Goal: Information Seeking & Learning: Learn about a topic

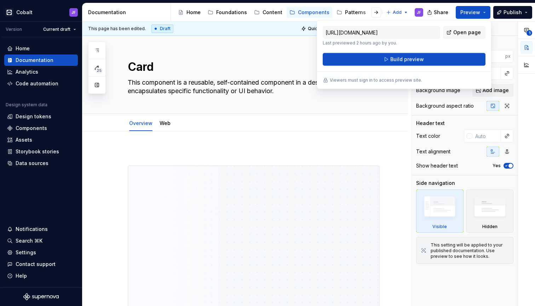
click at [252, 203] on img at bounding box center [253, 273] width 251 height 214
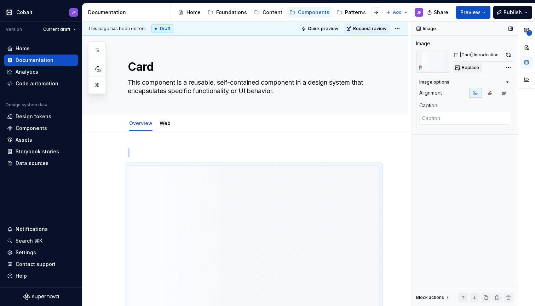
click at [468, 67] on span "Replace" at bounding box center [470, 68] width 17 height 6
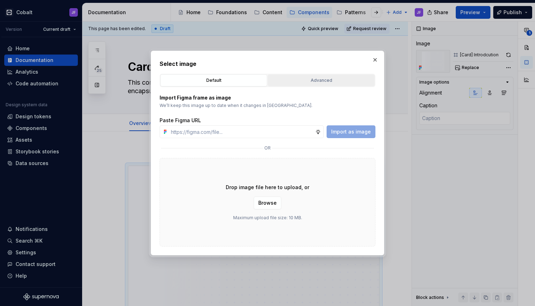
click at [339, 75] on button "Advanced" at bounding box center [321, 80] width 107 height 12
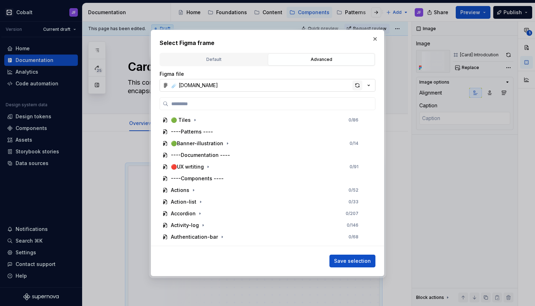
click at [353, 84] on span "button" at bounding box center [358, 85] width 10 height 10
click at [357, 84] on div "Select Figma frame Default Advanced Import Figma frame as image We’ll keep this…" at bounding box center [267, 153] width 535 height 306
click at [354, 86] on div "button" at bounding box center [358, 85] width 10 height 10
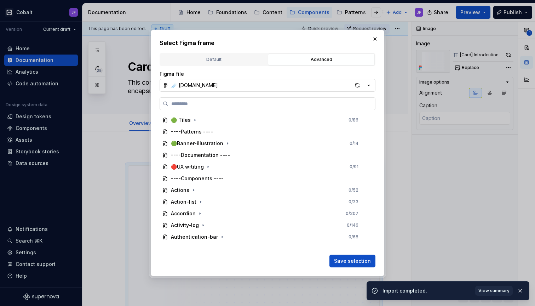
type textarea "*"
type input "*"
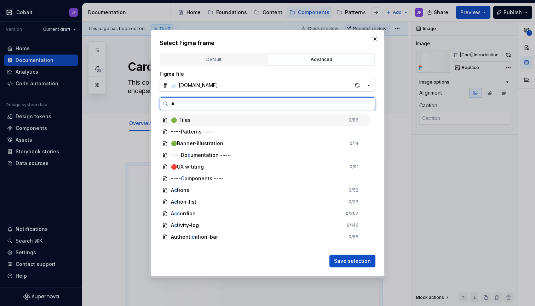
type textarea "*"
type input "***"
type textarea "*"
type input "****"
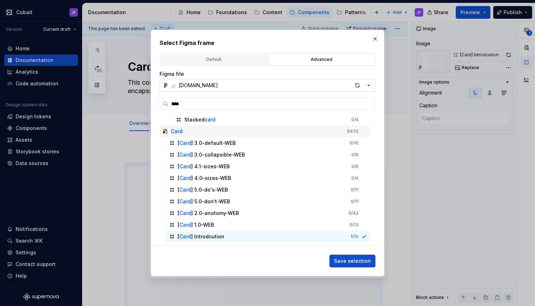
scroll to position [32, 0]
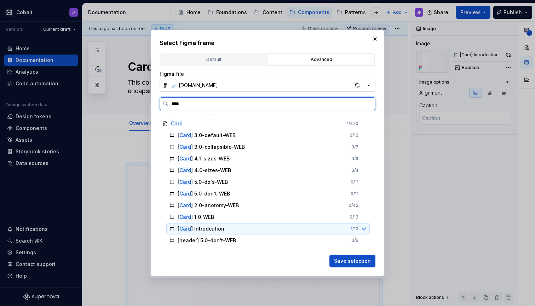
click at [225, 228] on div "[ Card ] Introdcution 1 / 10" at bounding box center [268, 228] width 204 height 11
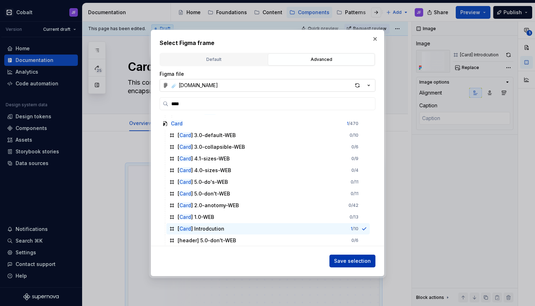
click at [344, 267] on button "Save selection" at bounding box center [353, 260] width 46 height 13
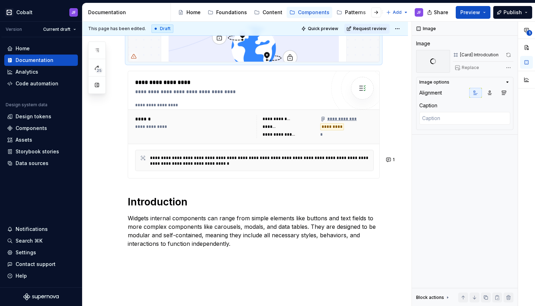
scroll to position [250, 0]
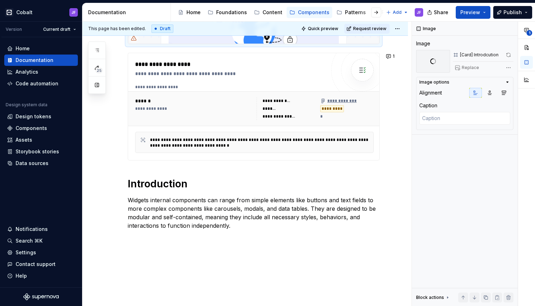
click at [303, 172] on div "**********" at bounding box center [254, 76] width 252 height 357
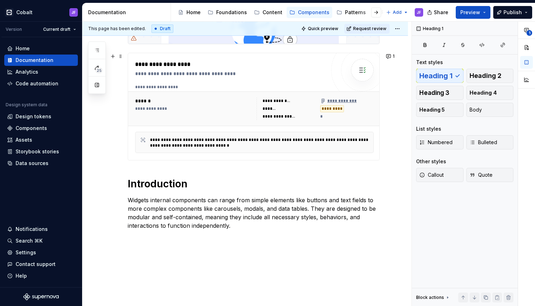
click at [288, 99] on div "**********" at bounding box center [277, 101] width 28 height 6
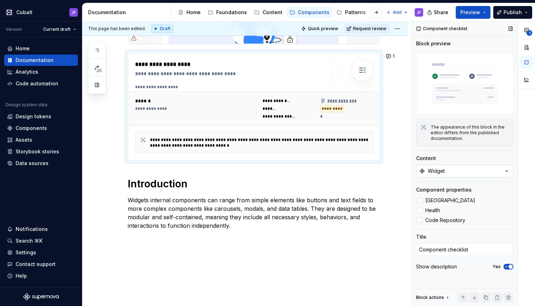
click at [465, 173] on button "Widget" at bounding box center [464, 171] width 97 height 13
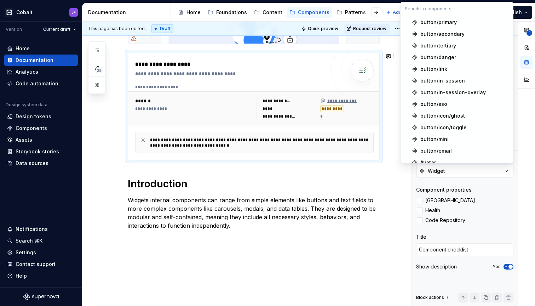
click at [468, 173] on button "Widget" at bounding box center [464, 171] width 97 height 13
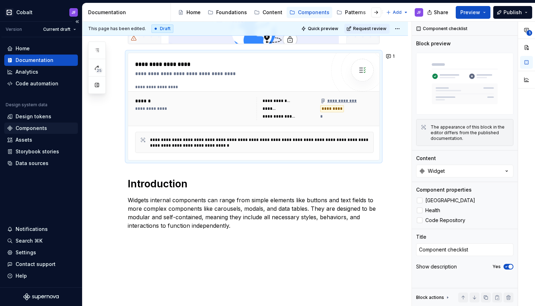
type textarea "*"
click at [35, 126] on div "Components" at bounding box center [32, 128] width 32 height 7
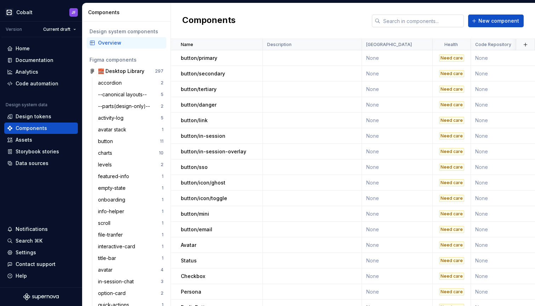
click at [395, 23] on input "text" at bounding box center [422, 21] width 84 height 13
type input "c"
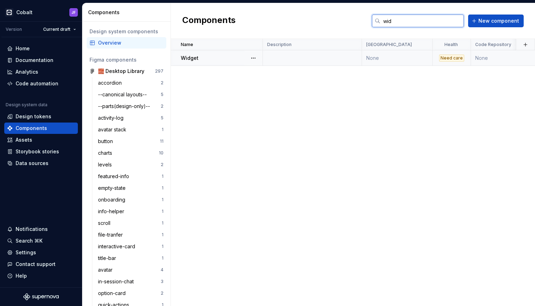
type input "wid"
click at [219, 59] on div "Widget" at bounding box center [221, 58] width 81 height 7
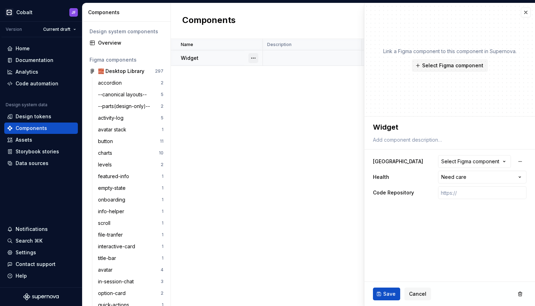
click at [252, 59] on button "button" at bounding box center [253, 58] width 10 height 10
click at [397, 123] on html "Cobalt JF Version Current draft Home Documentation Analytics Code automation De…" at bounding box center [267, 153] width 535 height 306
type textarea "*"
type textarea "C"
type textarea "*"
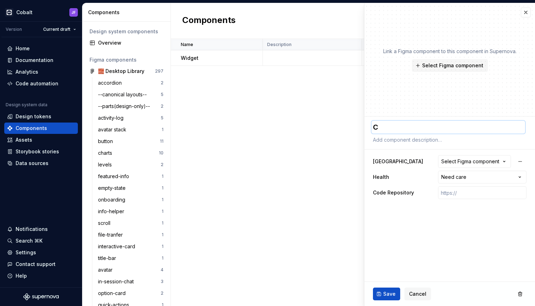
type textarea "Ca"
type textarea "*"
type textarea "Car"
type textarea "*"
type textarea "Card"
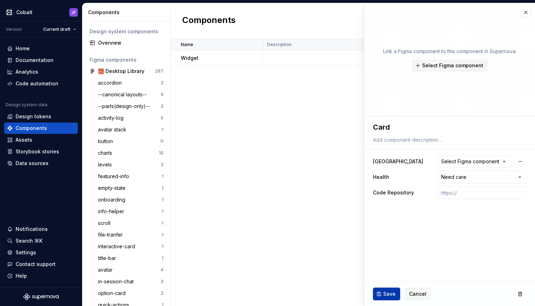
click at [389, 291] on span "Save" at bounding box center [389, 293] width 12 height 7
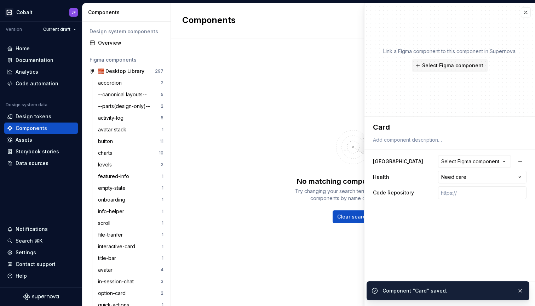
type textarea "*"
type textarea "Card"
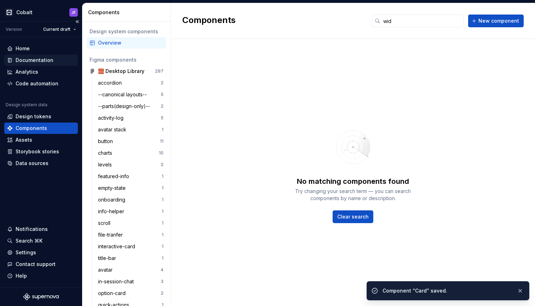
click at [31, 59] on div "Documentation" at bounding box center [35, 60] width 38 height 7
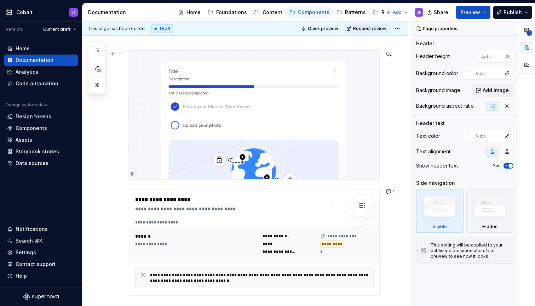
scroll to position [121, 0]
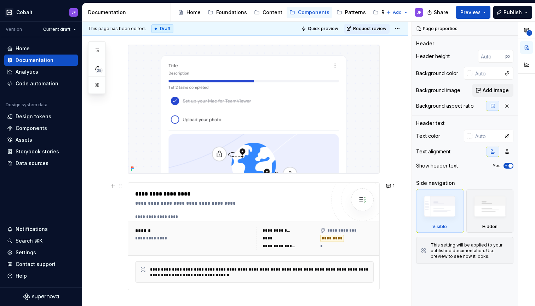
click at [155, 242] on div "**********" at bounding box center [193, 238] width 117 height 23
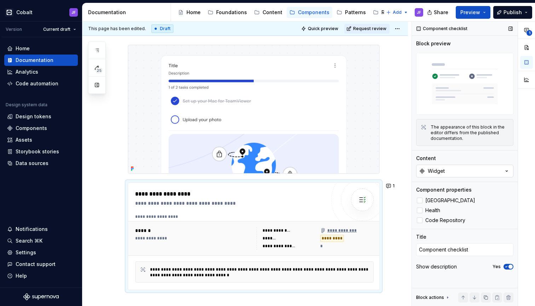
type textarea "*"
click at [462, 175] on button "Widget" at bounding box center [464, 171] width 97 height 13
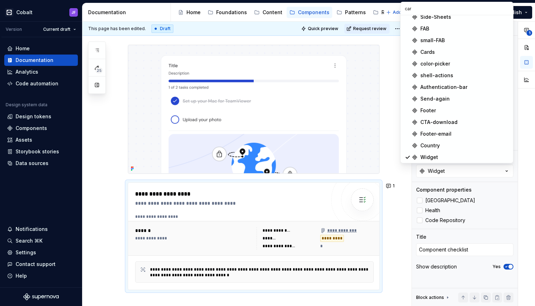
type input "card"
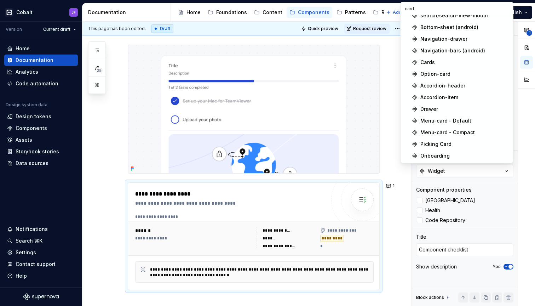
scroll to position [135, 0]
type textarea "*"
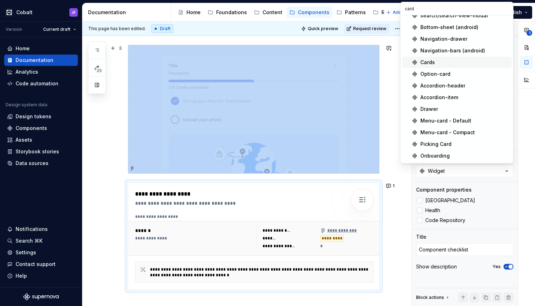
click at [104, 124] on div "**********" at bounding box center [245, 248] width 326 height 474
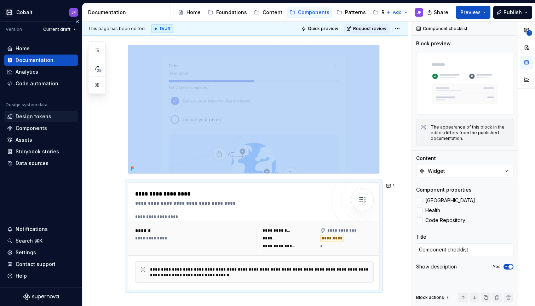
click at [36, 118] on div "Design tokens" at bounding box center [34, 116] width 36 height 7
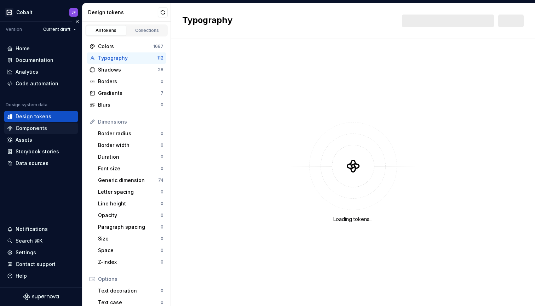
click at [36, 128] on div "Components" at bounding box center [32, 128] width 32 height 7
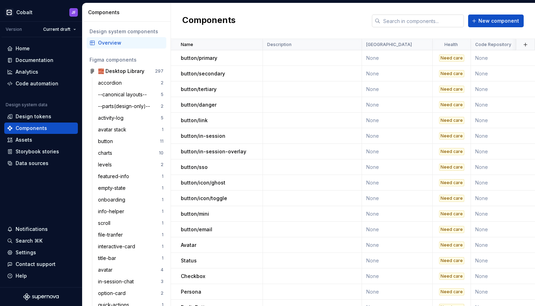
click at [402, 19] on input "text" at bounding box center [422, 21] width 84 height 13
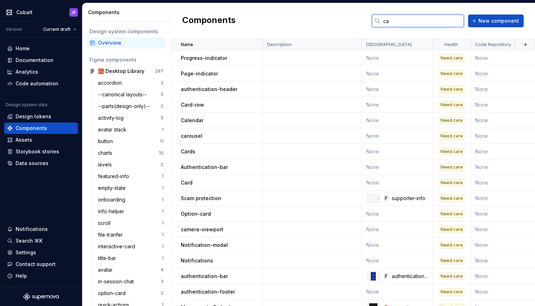
type input "c"
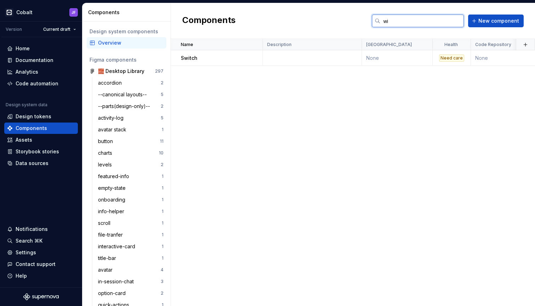
type input "w"
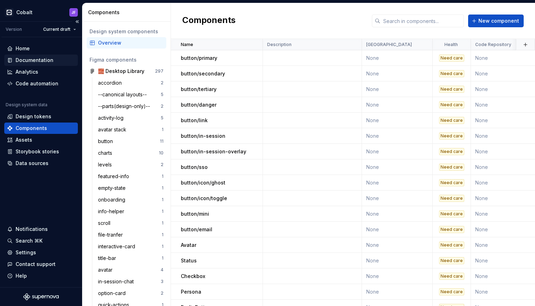
click at [38, 61] on div "Documentation" at bounding box center [35, 60] width 38 height 7
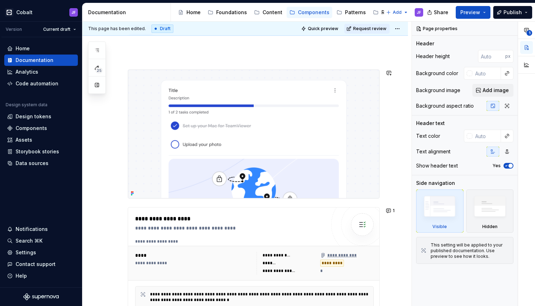
scroll to position [172, 0]
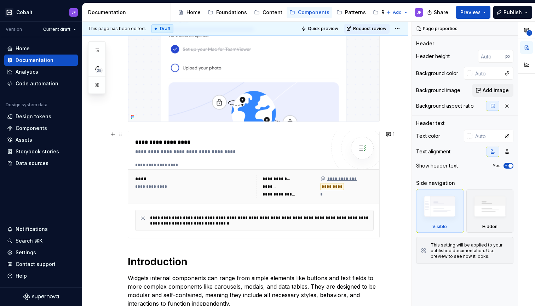
click at [219, 193] on div "**********" at bounding box center [193, 186] width 117 height 23
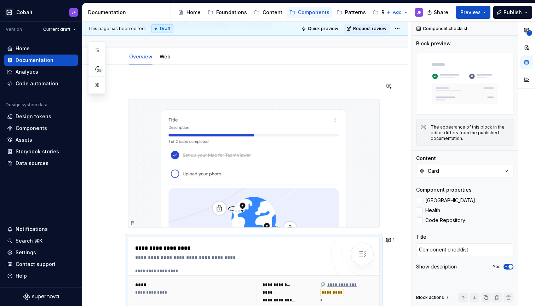
scroll to position [64, 0]
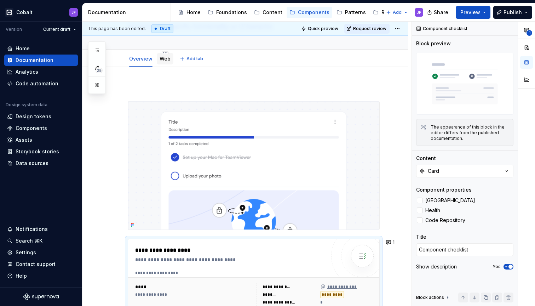
click at [165, 61] on link "Web" at bounding box center [165, 59] width 11 height 6
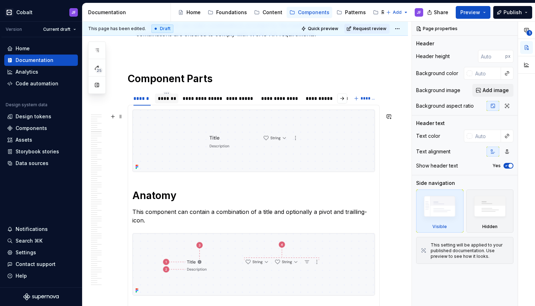
scroll to position [2062, 0]
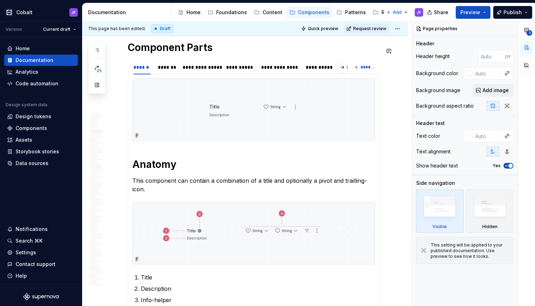
type textarea "*"
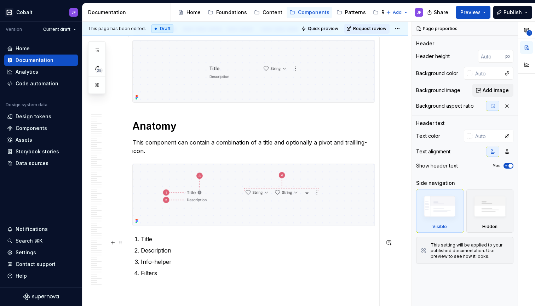
click at [176, 243] on p "Title" at bounding box center [258, 239] width 234 height 8
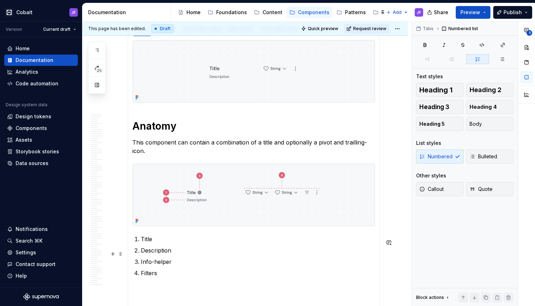
click at [176, 252] on p "Description" at bounding box center [258, 250] width 234 height 8
click at [179, 266] on p "Info-helper" at bounding box center [258, 261] width 234 height 8
click at [178, 271] on ol "Title Description (optional) Info-helper (optional) Filters" at bounding box center [258, 256] width 234 height 42
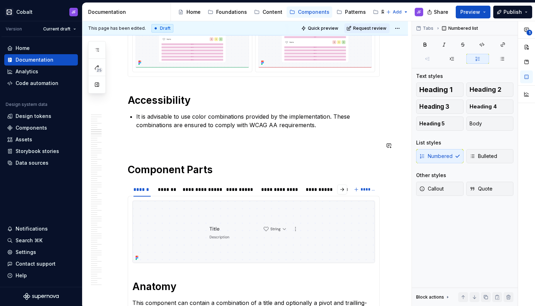
scroll to position [1932, 0]
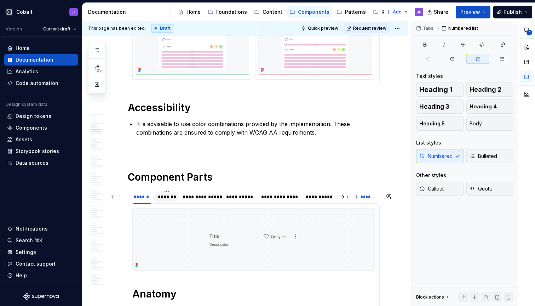
click at [168, 200] on div "*******" at bounding box center [167, 196] width 18 height 7
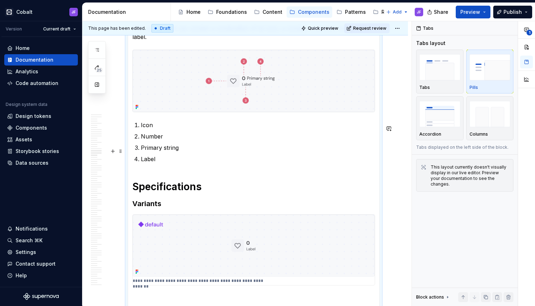
scroll to position [2212, 0]
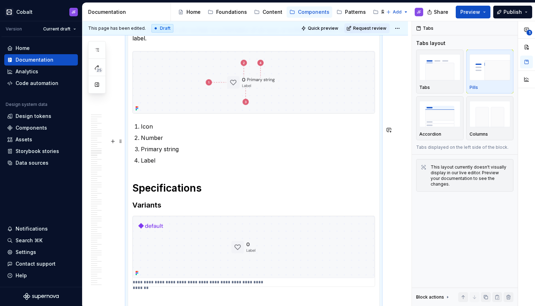
click at [185, 142] on p "Number" at bounding box center [258, 137] width 234 height 8
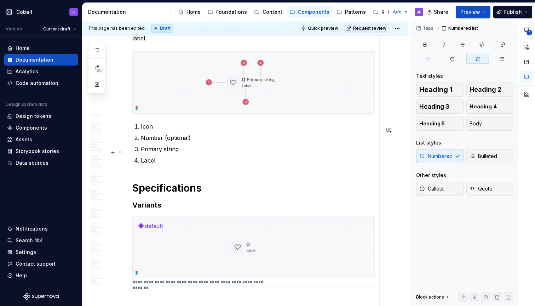
click at [195, 153] on p "Primary string" at bounding box center [258, 149] width 234 height 8
click at [176, 160] on p "Label" at bounding box center [258, 160] width 234 height 8
click at [205, 129] on p "Icon" at bounding box center [258, 126] width 234 height 8
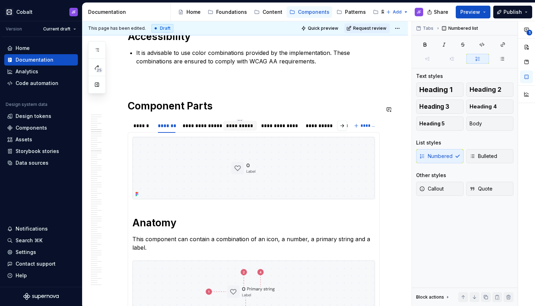
scroll to position [1995, 0]
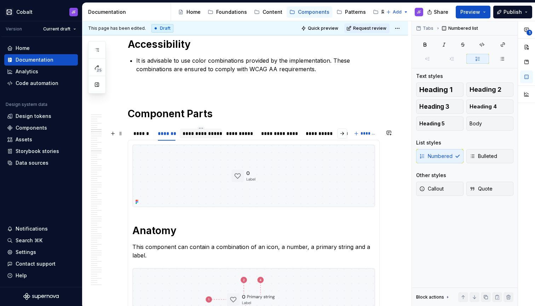
click at [196, 137] on div "**********" at bounding box center [201, 133] width 36 height 7
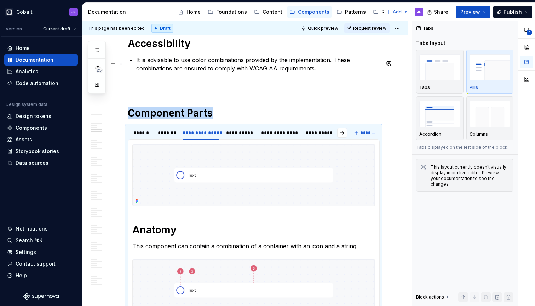
scroll to position [1983, 0]
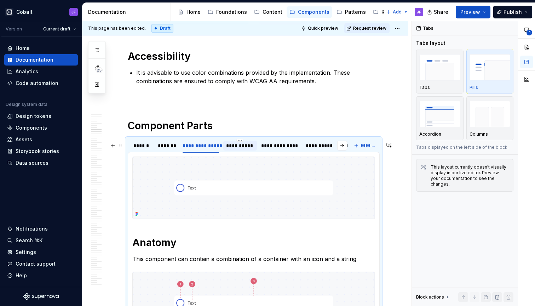
click at [234, 149] on div "**********" at bounding box center [240, 145] width 28 height 7
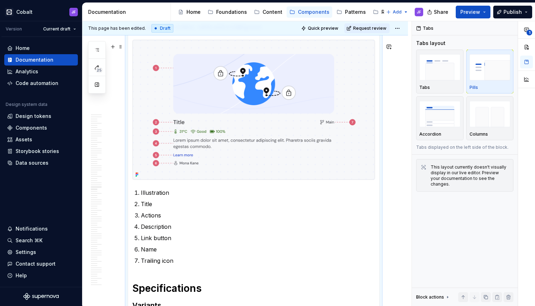
scroll to position [2288, 0]
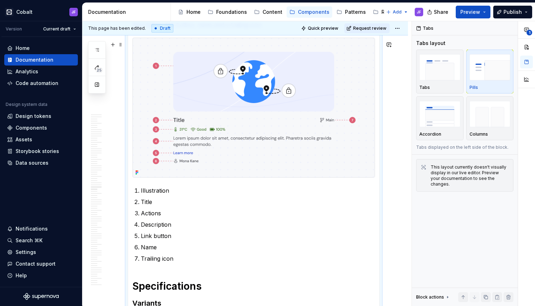
drag, startPoint x: 242, startPoint y: 36, endPoint x: 156, endPoint y: 183, distance: 170.3
click at [156, 178] on div at bounding box center [253, 108] width 243 height 140
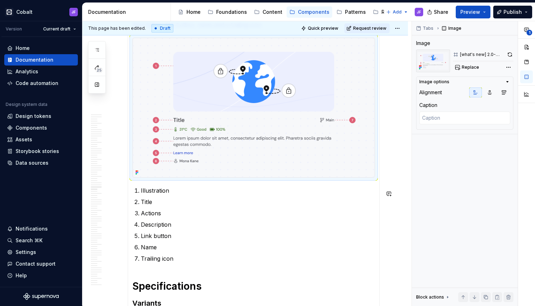
click at [166, 206] on p "Title" at bounding box center [258, 202] width 234 height 8
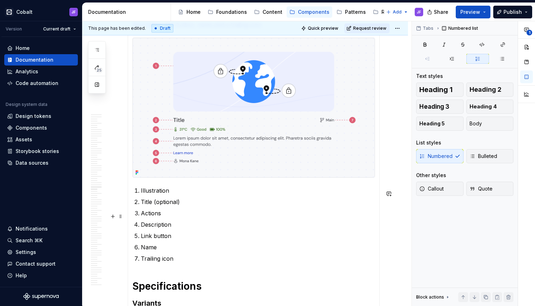
click at [205, 217] on p "Actions" at bounding box center [258, 213] width 234 height 8
click at [185, 228] on p "Description" at bounding box center [258, 224] width 234 height 8
click at [180, 235] on p "Link button" at bounding box center [258, 235] width 234 height 8
click at [176, 251] on p "Name" at bounding box center [258, 247] width 234 height 8
click at [180, 263] on p "Trailing icon" at bounding box center [258, 258] width 234 height 8
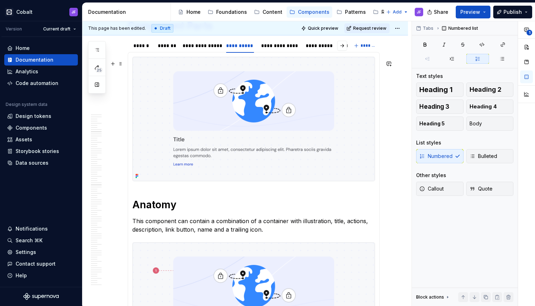
scroll to position [2057, 0]
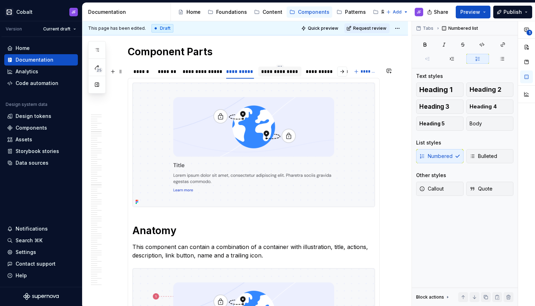
click at [281, 75] on div "**********" at bounding box center [280, 71] width 38 height 7
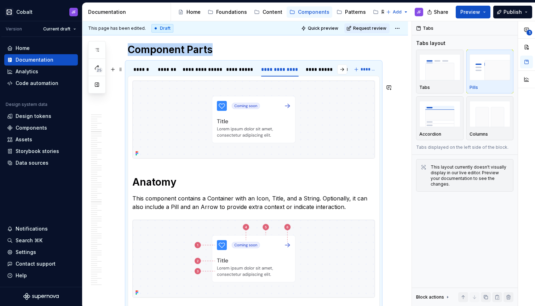
scroll to position [1994, 0]
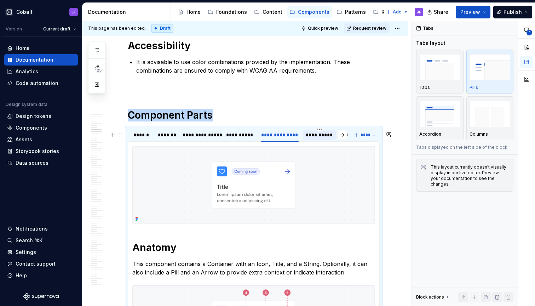
click at [309, 138] on div "**********" at bounding box center [319, 134] width 27 height 7
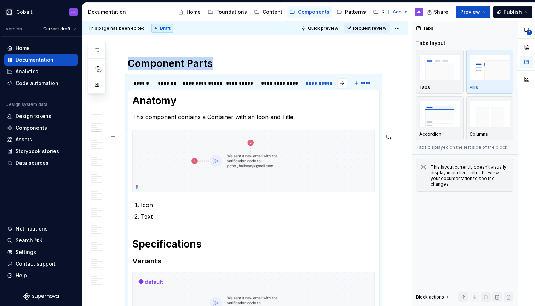
scroll to position [2036, 0]
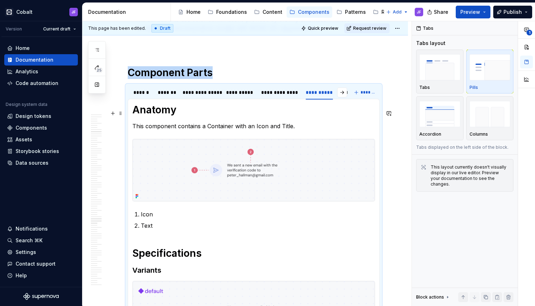
drag, startPoint x: 324, startPoint y: 7, endPoint x: 335, endPoint y: 100, distance: 93.8
click at [343, 97] on button "button" at bounding box center [342, 92] width 10 height 10
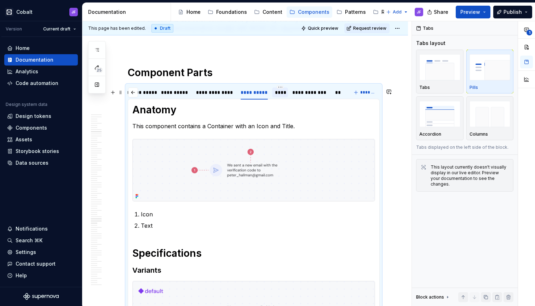
click at [284, 96] on div "****" at bounding box center [280, 92] width 10 height 7
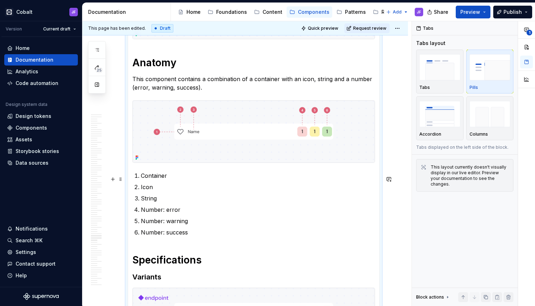
scroll to position [2175, 0]
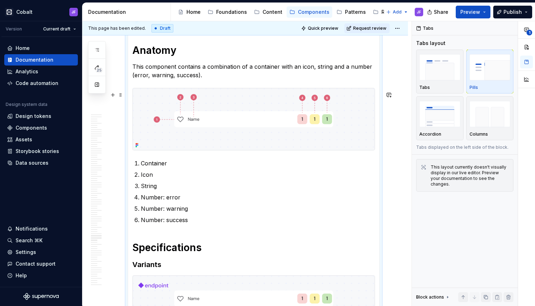
click at [273, 123] on img at bounding box center [254, 119] width 242 height 62
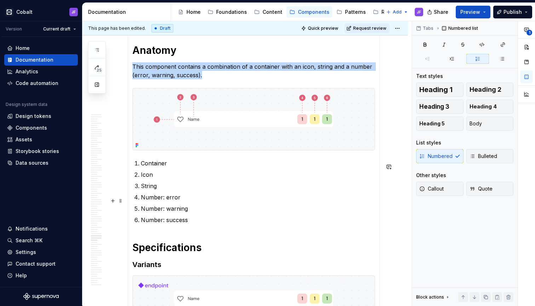
click at [209, 199] on p "Number: error" at bounding box center [258, 197] width 234 height 8
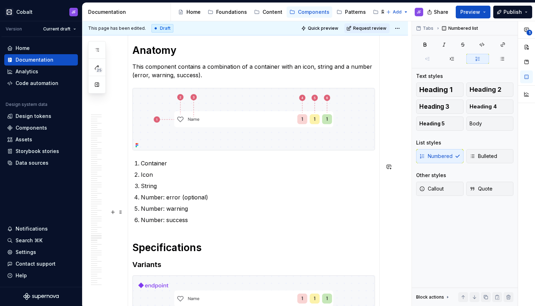
click at [204, 209] on p "Number: warning" at bounding box center [258, 208] width 234 height 8
click at [198, 224] on p "Number: success" at bounding box center [258, 220] width 234 height 8
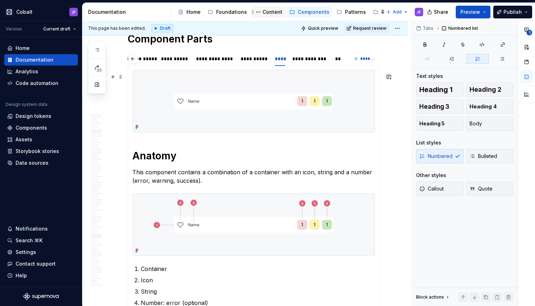
scroll to position [2056, 0]
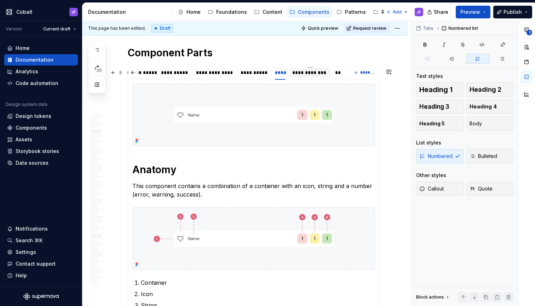
click at [306, 76] on div "**********" at bounding box center [310, 72] width 36 height 7
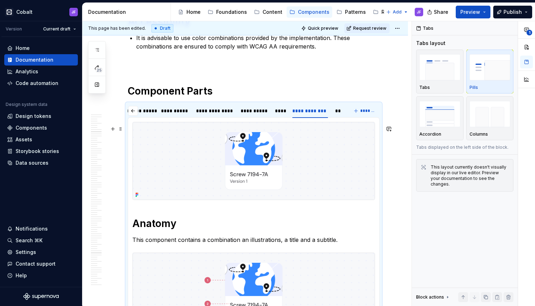
scroll to position [1977, 0]
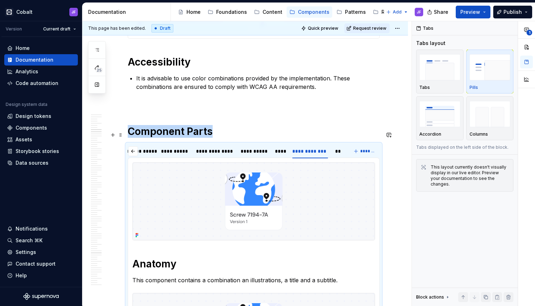
click at [334, 154] on div "**" at bounding box center [338, 151] width 12 height 10
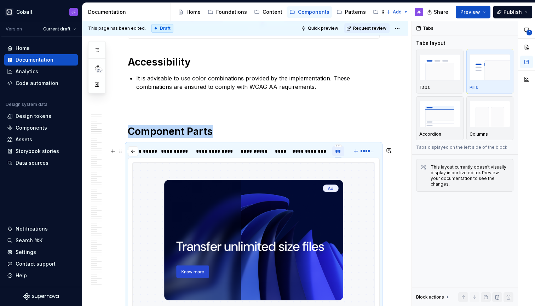
click at [338, 154] on div "**" at bounding box center [338, 151] width 6 height 7
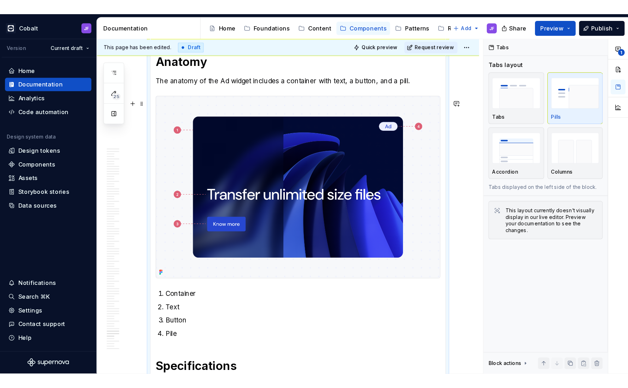
scroll to position [2295, 0]
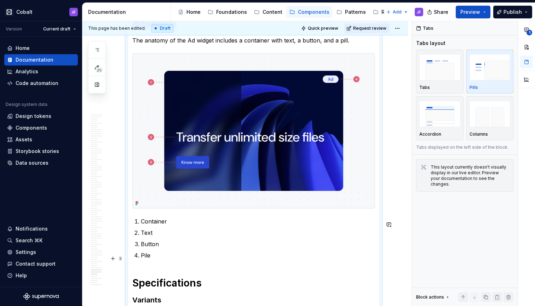
click at [175, 257] on p "Pile" at bounding box center [258, 255] width 234 height 8
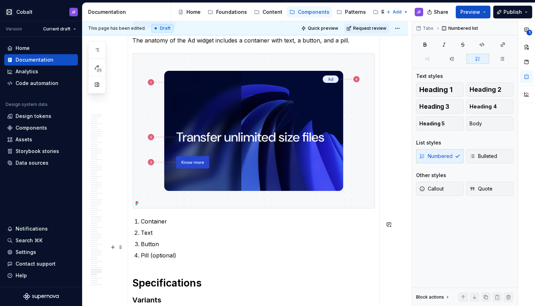
click at [205, 243] on p "Button" at bounding box center [258, 244] width 234 height 8
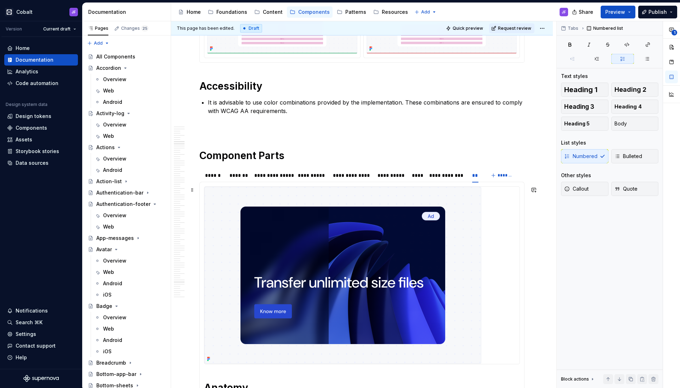
scroll to position [2079, 0]
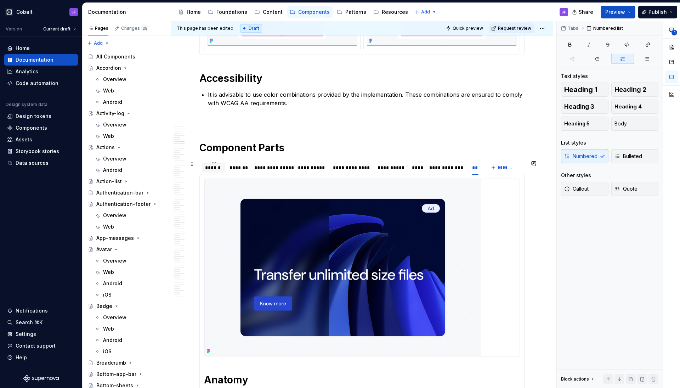
click at [215, 171] on div "******" at bounding box center [213, 167] width 23 height 10
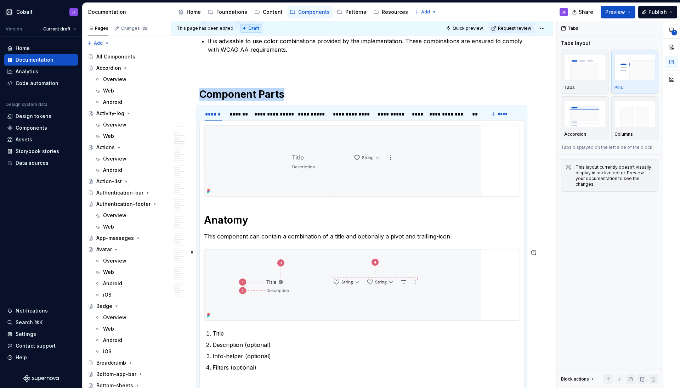
scroll to position [2142, 0]
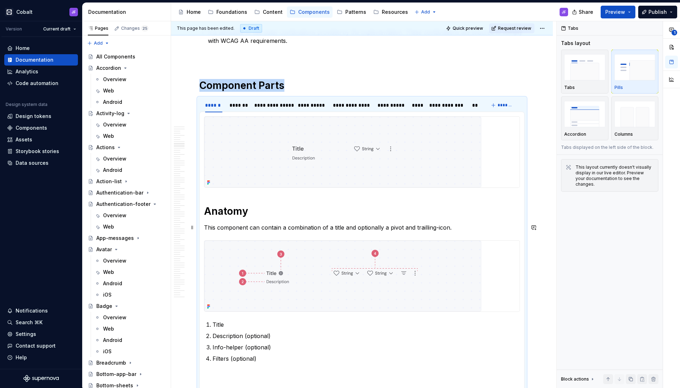
click at [459, 227] on p "This component can contain a combination of a title and optionally a pivot and …" at bounding box center [362, 227] width 316 height 8
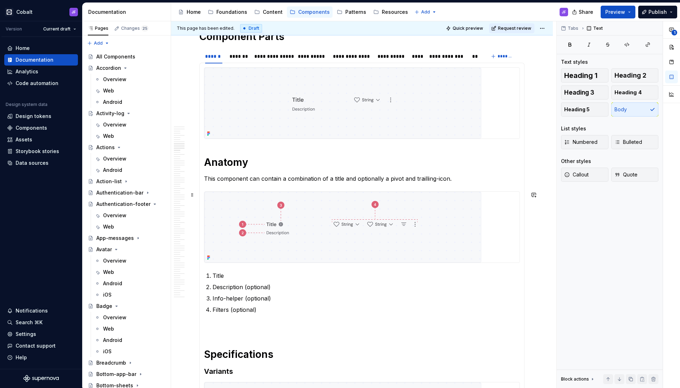
scroll to position [2190, 0]
click at [394, 178] on p "This component can contain a combination of a title and optionally a pivot and …" at bounding box center [362, 178] width 316 height 8
click at [495, 180] on p "This component can contain a combination of a title and optionally a descriptio…" at bounding box center [362, 178] width 316 height 8
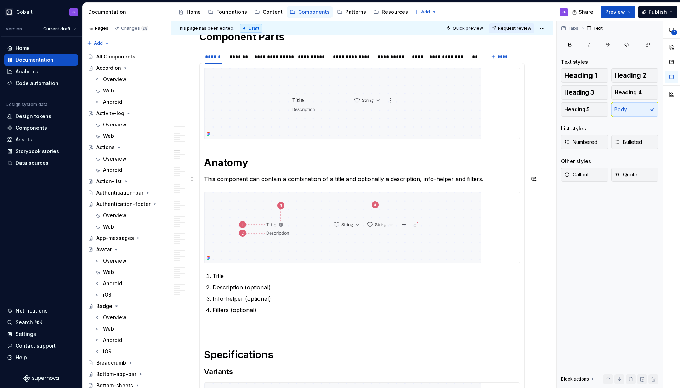
drag, startPoint x: 463, startPoint y: 180, endPoint x: 471, endPoint y: 180, distance: 8.5
click at [463, 180] on p "This component can contain a combination of a title and optionally a descriptio…" at bounding box center [362, 178] width 316 height 8
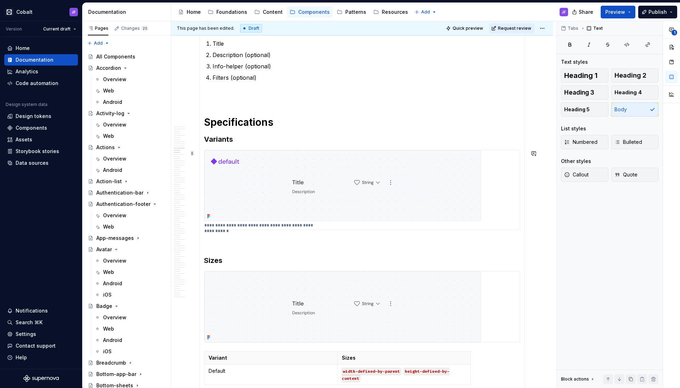
scroll to position [2426, 0]
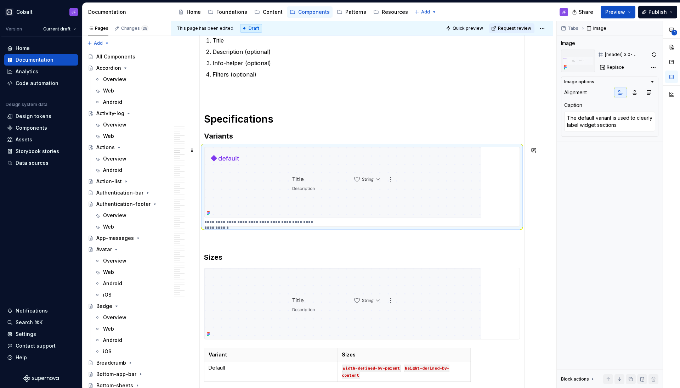
click at [373, 187] on img at bounding box center [342, 182] width 277 height 71
click at [535, 128] on textarea "The default variant is used to clearly label widget sections." at bounding box center [609, 121] width 91 height 20
click at [535, 121] on textarea "The default variant is used to clearly label widget sections." at bounding box center [609, 121] width 91 height 20
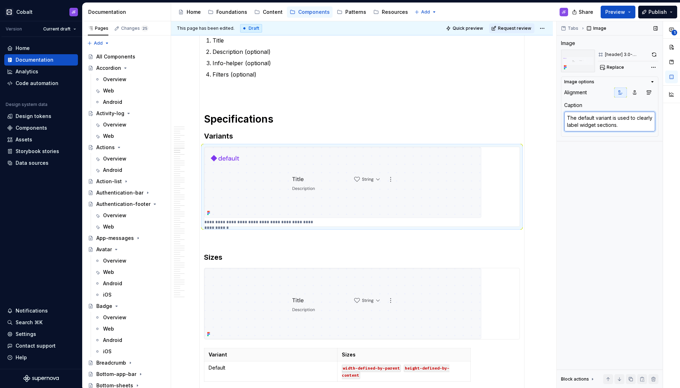
click at [535, 121] on textarea "The default variant is used to clearly label widget sections." at bounding box center [609, 121] width 91 height 20
type textarea "*"
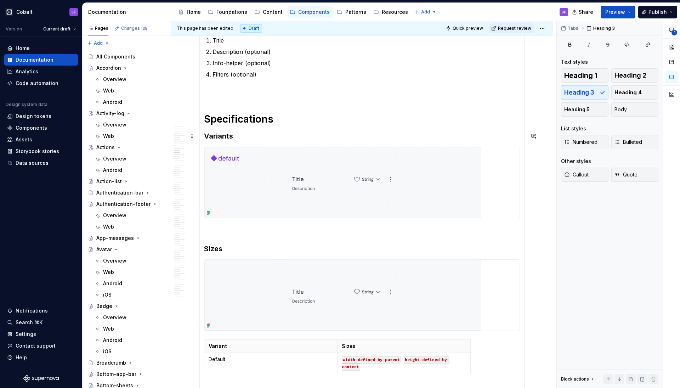
click at [433, 133] on h3 "Variants" at bounding box center [362, 136] width 316 height 10
click at [316, 122] on h1 "Specifications" at bounding box center [362, 119] width 316 height 13
click at [311, 129] on section-item-column "Anatomy This component can contain a combination of a title and optionally a de…" at bounding box center [362, 305] width 316 height 947
click at [288, 225] on section-item-column "Anatomy This component can contain a combination of a title and optionally a de…" at bounding box center [362, 305] width 316 height 947
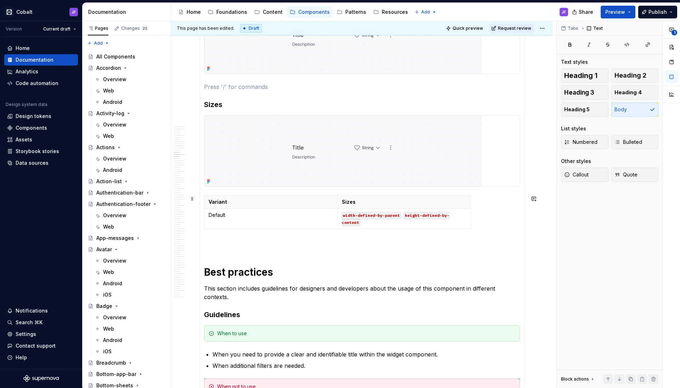
scroll to position [2571, 0]
click at [361, 160] on img at bounding box center [342, 149] width 277 height 71
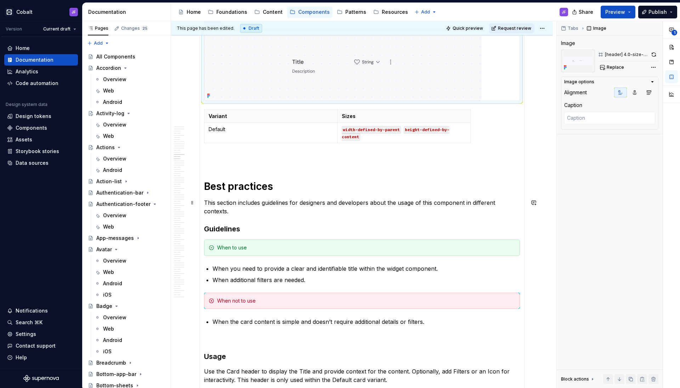
scroll to position [2658, 0]
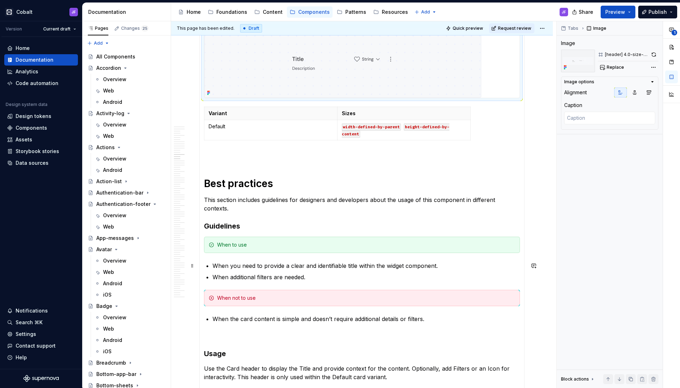
click at [392, 263] on p "When you need to provide a clear and identifiable title within the widget compo…" at bounding box center [365, 265] width 307 height 8
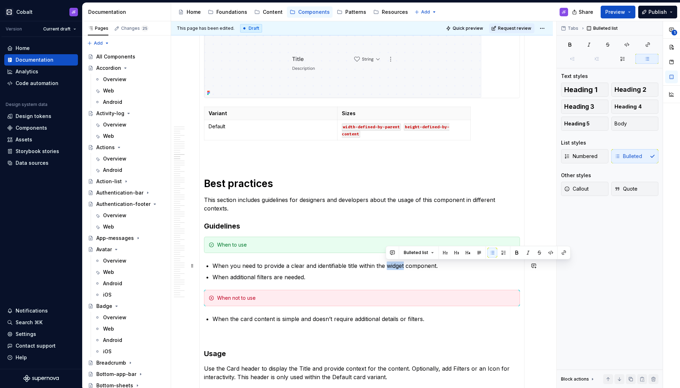
click at [392, 263] on p "When you need to provide a clear and identifiable title within the widget compo…" at bounding box center [365, 265] width 307 height 8
click at [312, 277] on p "When additional filters are needed." at bounding box center [365, 277] width 307 height 8
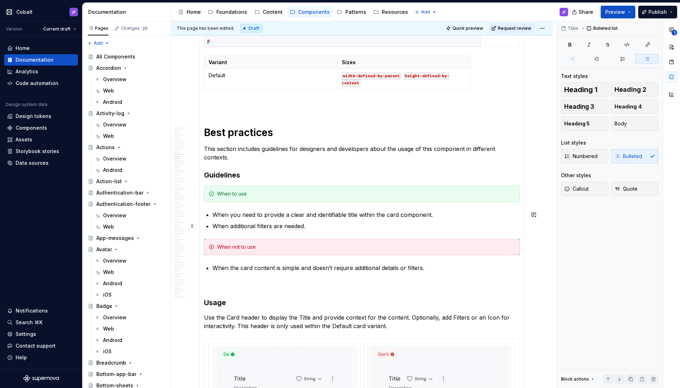
scroll to position [2713, 0]
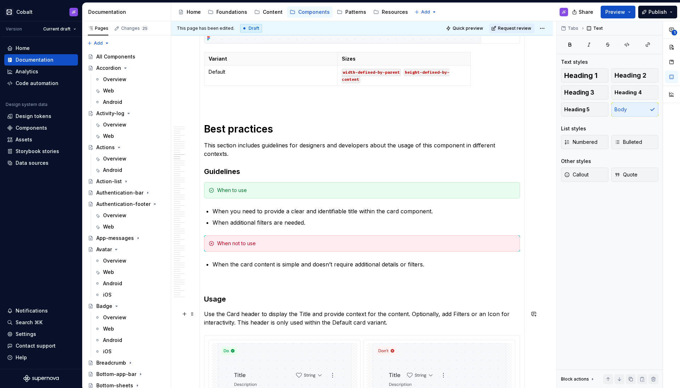
click at [488, 305] on p "Use the Card header to display the Title and provide context for the content. O…" at bounding box center [362, 317] width 316 height 17
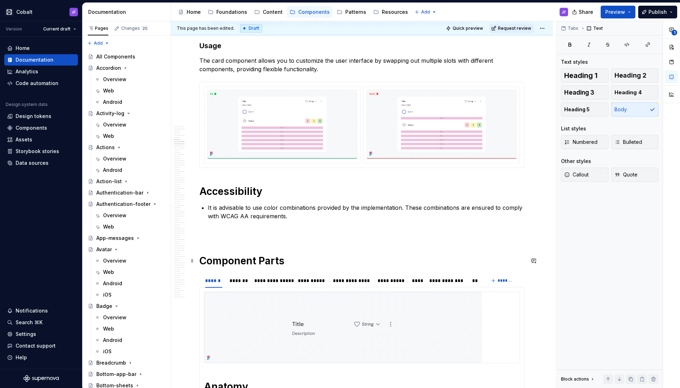
scroll to position [1940, 0]
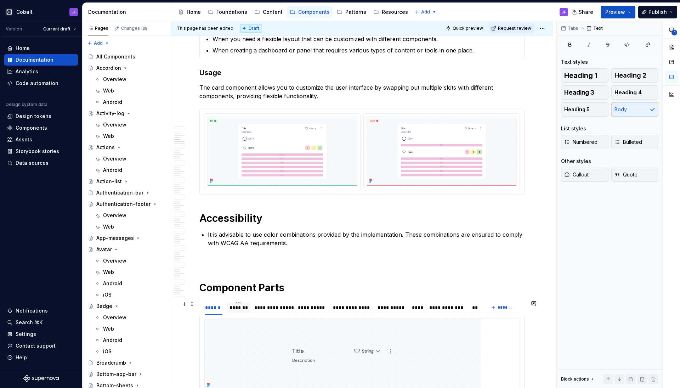
click at [236, 305] on div "*******" at bounding box center [238, 307] width 18 height 7
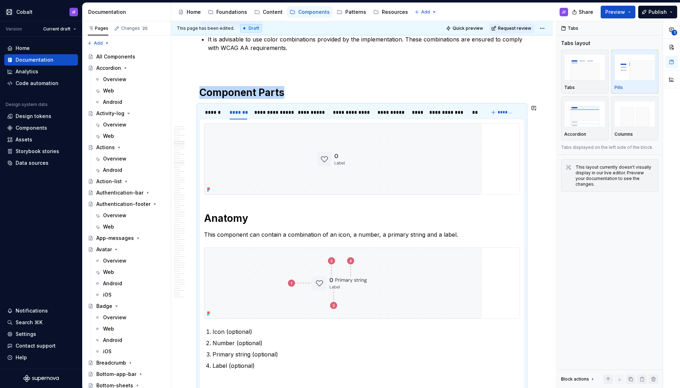
scroll to position [2135, 0]
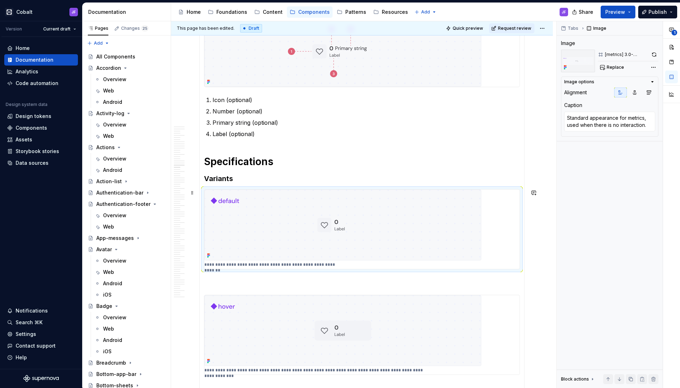
click at [333, 228] on img at bounding box center [342, 224] width 277 height 71
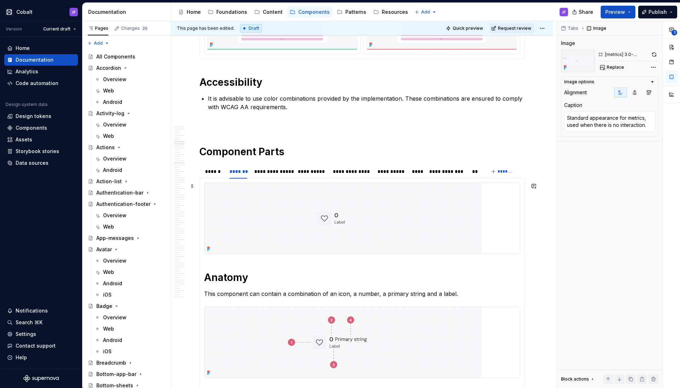
scroll to position [2070, 0]
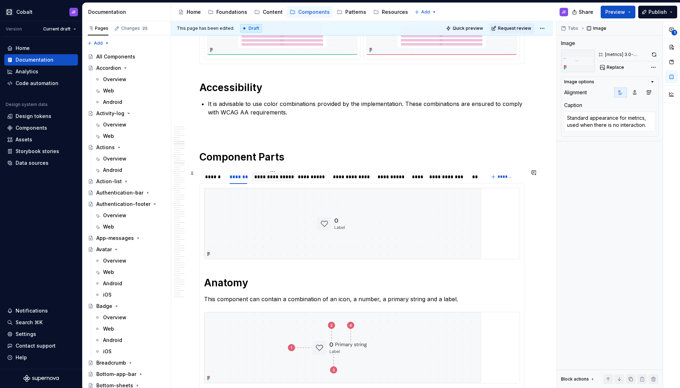
click at [279, 179] on div "**********" at bounding box center [272, 176] width 36 height 7
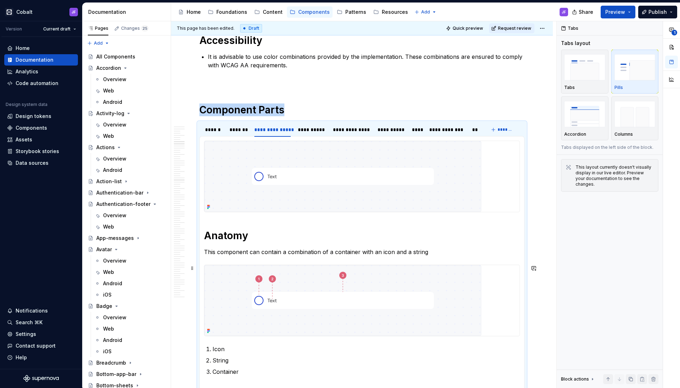
scroll to position [2126, 0]
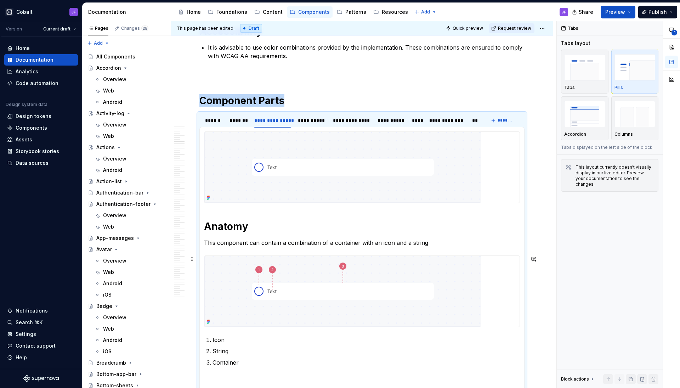
click at [364, 275] on img at bounding box center [342, 291] width 277 height 71
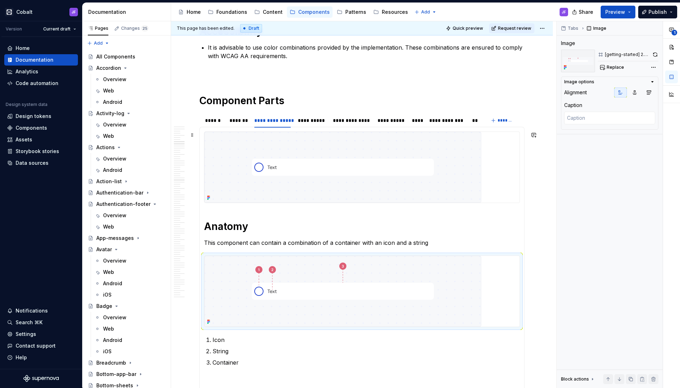
click at [376, 177] on img at bounding box center [342, 167] width 277 height 71
click at [347, 263] on img at bounding box center [342, 291] width 277 height 71
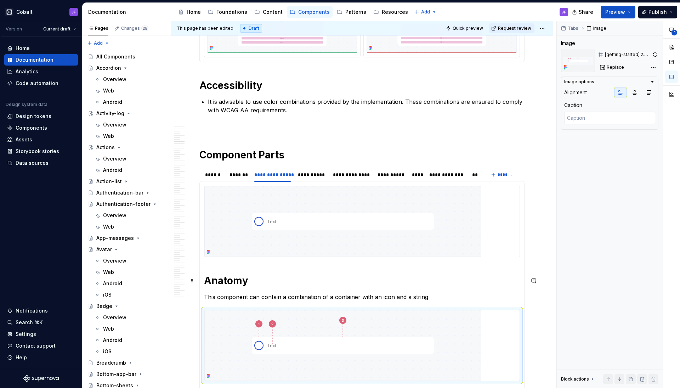
scroll to position [2057, 0]
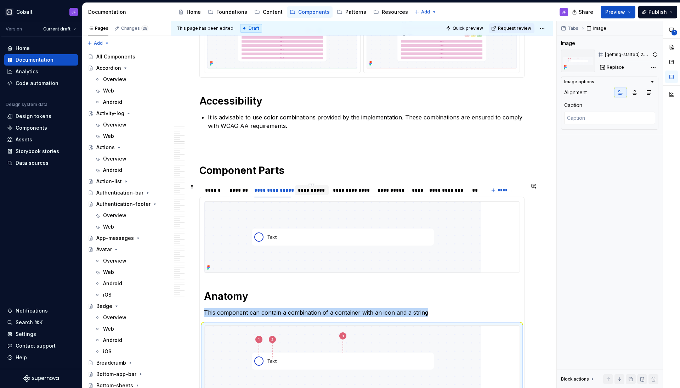
click at [310, 191] on div "**********" at bounding box center [312, 190] width 28 height 7
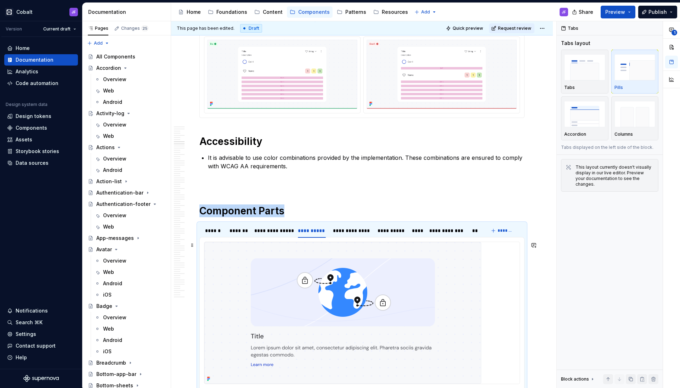
scroll to position [2011, 0]
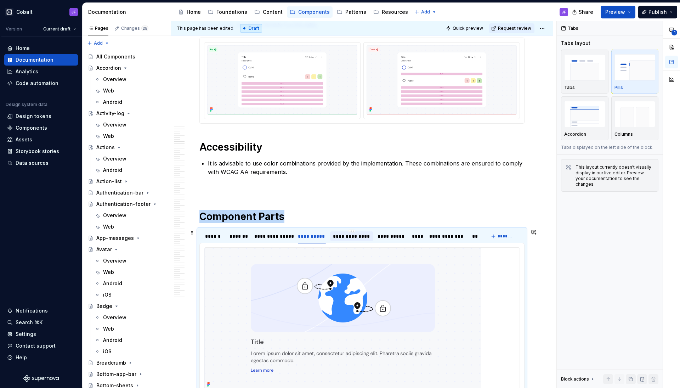
click at [357, 234] on div "**********" at bounding box center [352, 236] width 38 height 7
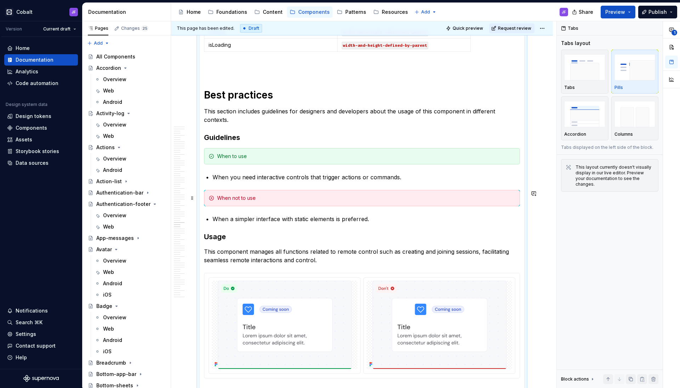
scroll to position [3230, 0]
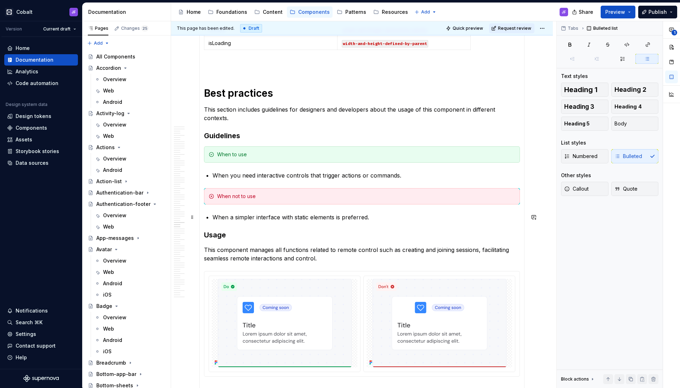
click at [377, 214] on p "When a simpler interface with static elements is preferred." at bounding box center [365, 217] width 307 height 8
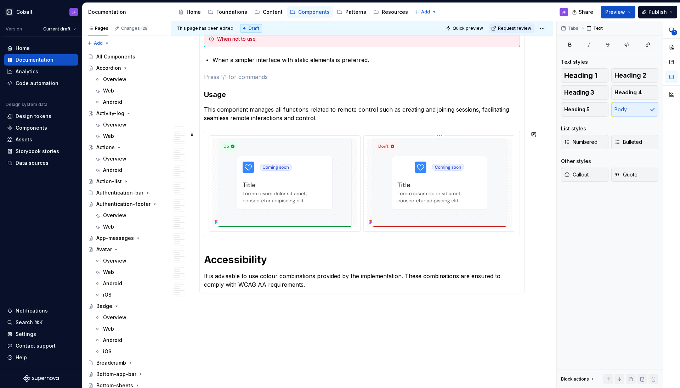
scroll to position [3391, 0]
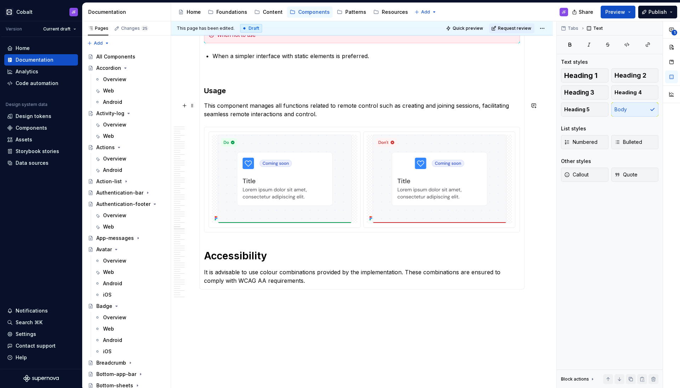
click at [318, 114] on p "This component manages all functions related to remote control such as creating…" at bounding box center [362, 109] width 316 height 17
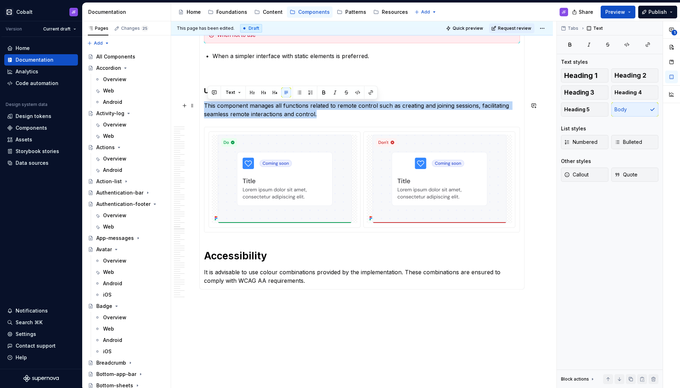
drag, startPoint x: 320, startPoint y: 114, endPoint x: 203, endPoint y: 105, distance: 117.2
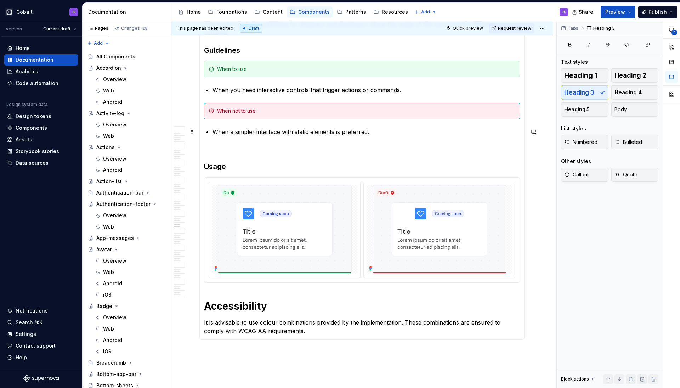
click at [307, 128] on p "When a simpler interface with static elements is preferred." at bounding box center [365, 131] width 307 height 8
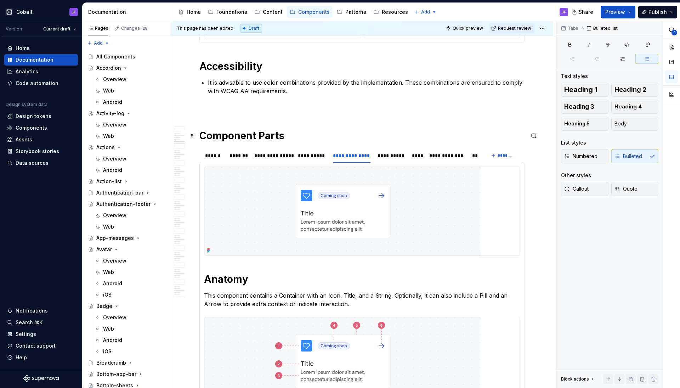
scroll to position [2089, 0]
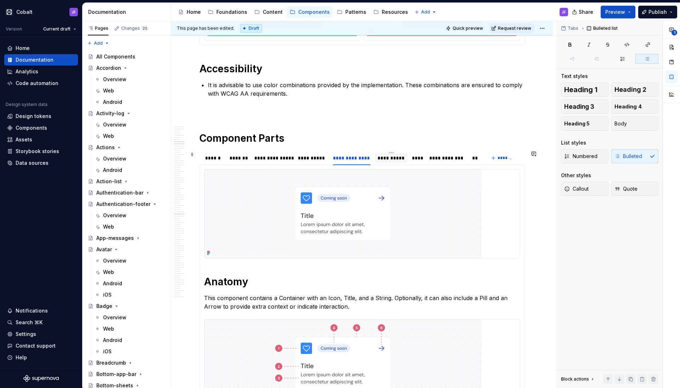
click at [390, 160] on div "**********" at bounding box center [390, 157] width 27 height 7
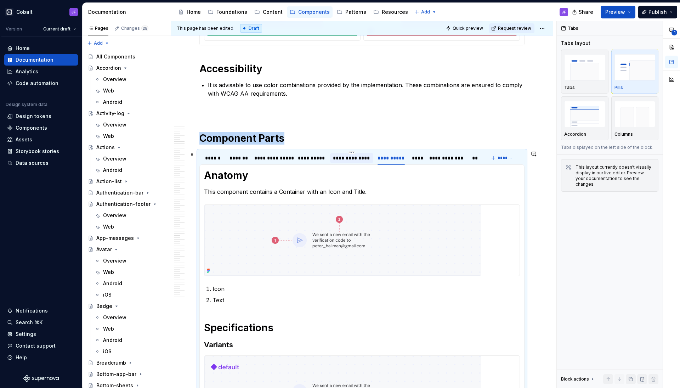
click at [362, 159] on div "**********" at bounding box center [352, 157] width 38 height 7
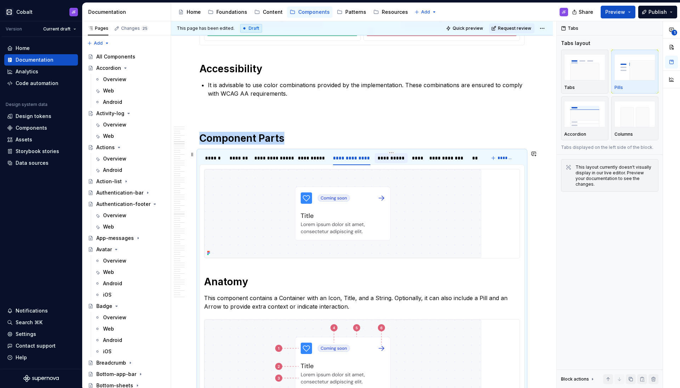
click at [379, 162] on div "**********" at bounding box center [390, 158] width 33 height 10
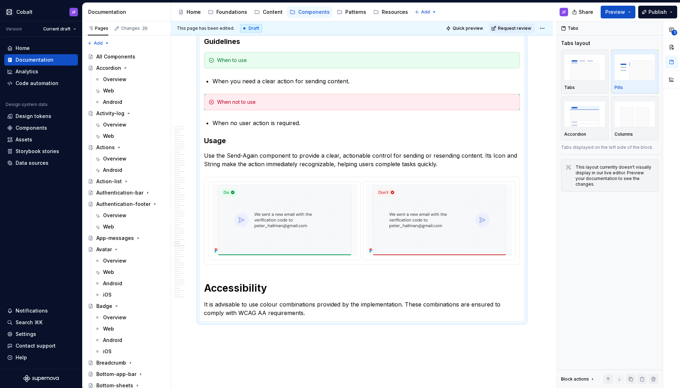
scroll to position [2737, 0]
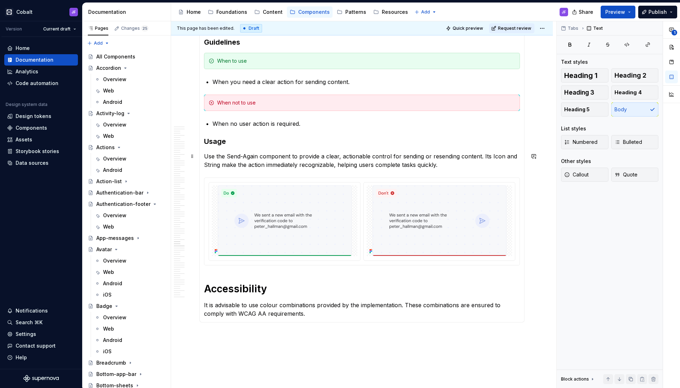
click at [436, 156] on p "Use the Send-Again component to provide a clear, actionable control for sending…" at bounding box center [362, 160] width 316 height 17
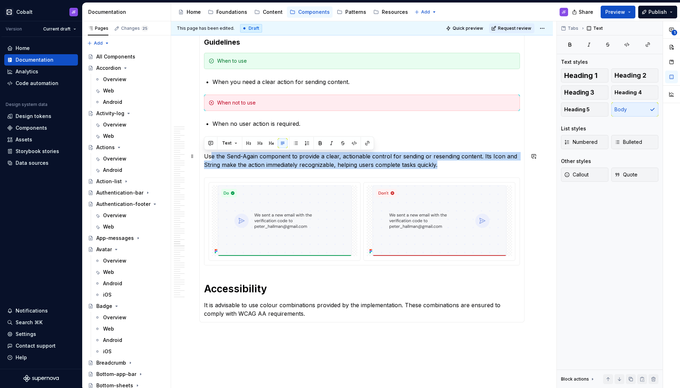
drag, startPoint x: 448, startPoint y: 165, endPoint x: 212, endPoint y: 152, distance: 237.2
click at [212, 152] on p "Use the Send-Again component to provide a clear, actionable control for sending…" at bounding box center [362, 160] width 316 height 17
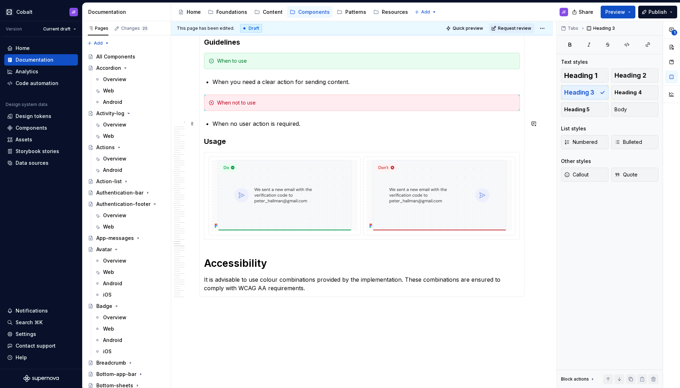
click at [305, 122] on p "When no user action is required." at bounding box center [365, 123] width 307 height 8
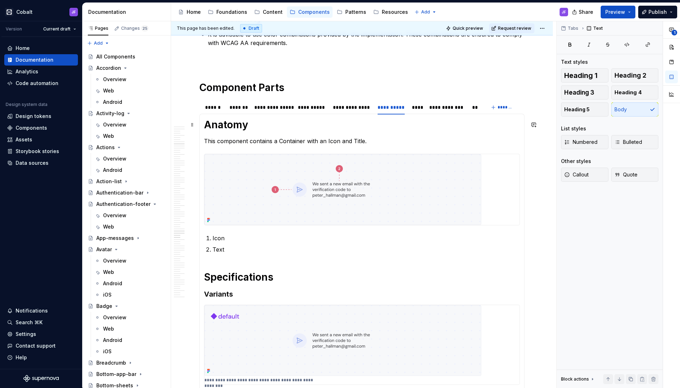
scroll to position [2149, 0]
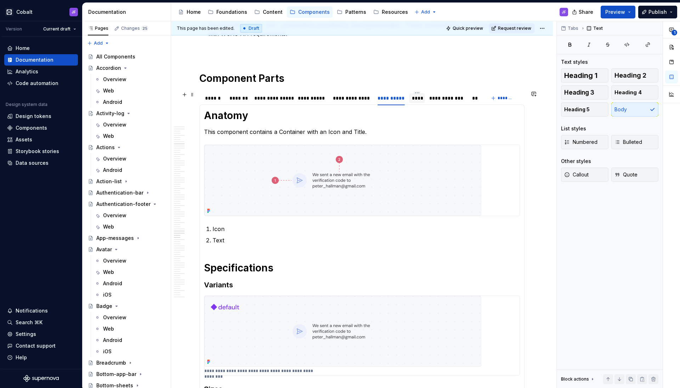
click at [420, 99] on div "****" at bounding box center [417, 98] width 10 height 7
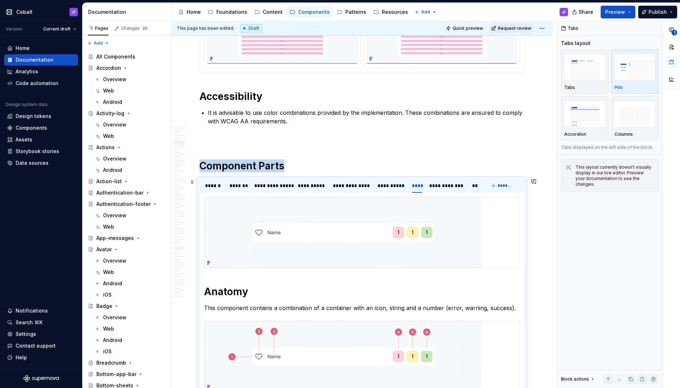
scroll to position [2060, 0]
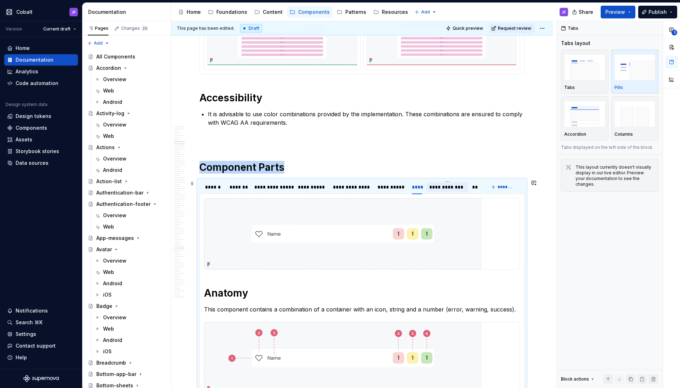
click at [438, 189] on div "**********" at bounding box center [447, 186] width 36 height 7
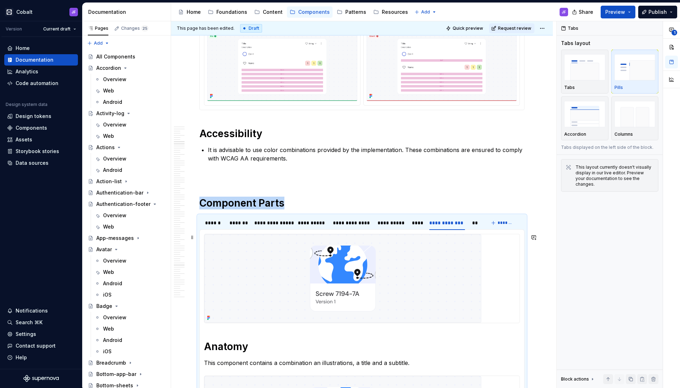
scroll to position [1983, 0]
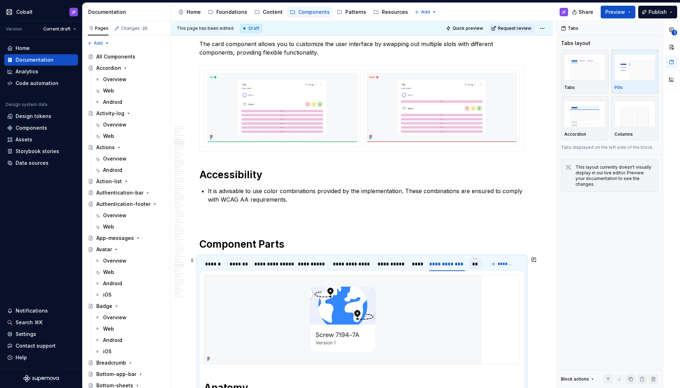
click at [472, 264] on div "**" at bounding box center [475, 263] width 6 height 7
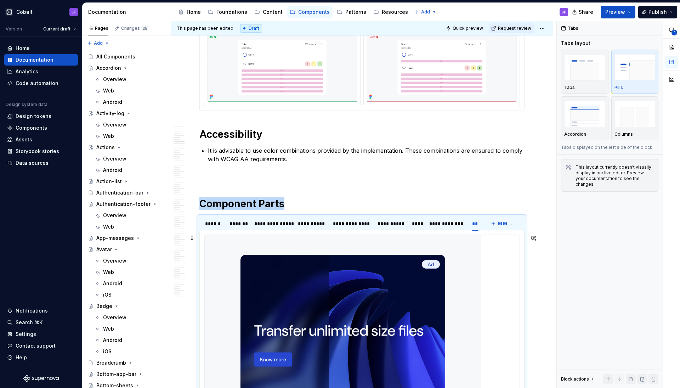
scroll to position [2010, 0]
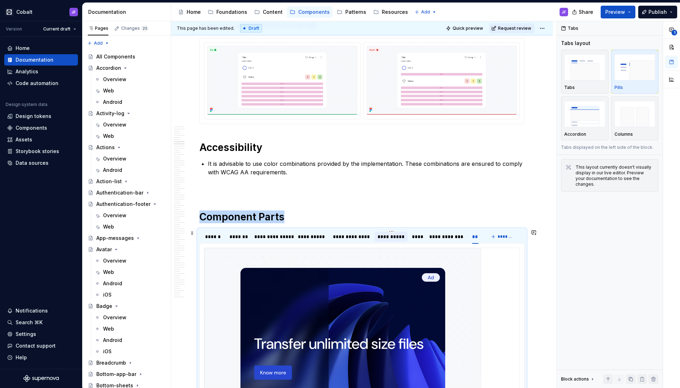
click at [395, 239] on div "**********" at bounding box center [390, 236] width 27 height 7
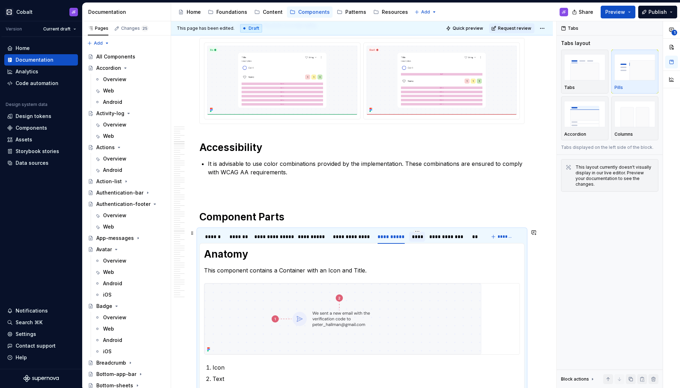
click at [416, 240] on div "****" at bounding box center [417, 236] width 10 height 7
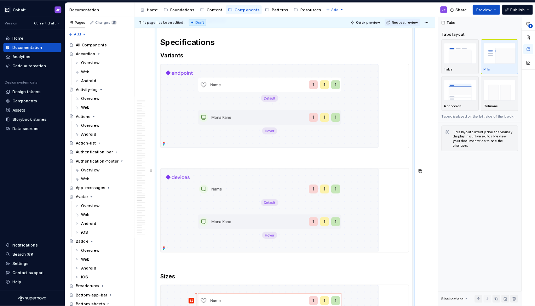
scroll to position [2497, 0]
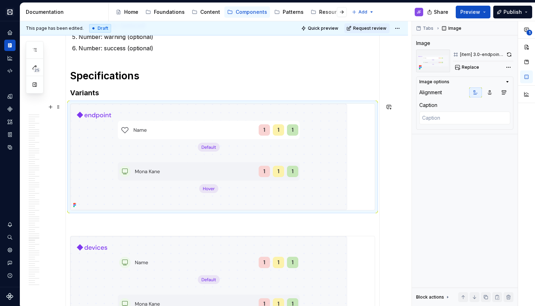
click at [232, 134] on img at bounding box center [208, 157] width 277 height 106
click at [466, 67] on span "Replace" at bounding box center [470, 67] width 17 height 6
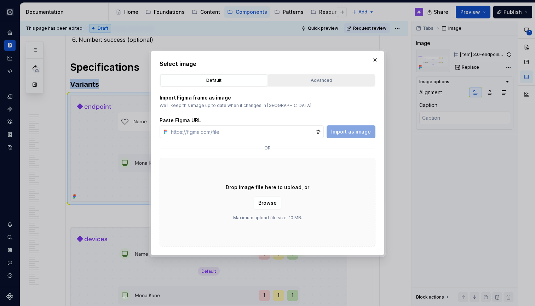
click at [332, 83] on div "Advanced" at bounding box center [321, 80] width 102 height 7
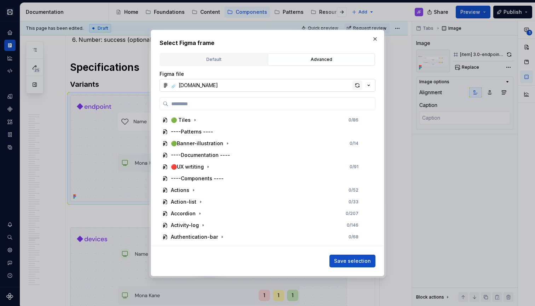
click at [358, 85] on div "button" at bounding box center [358, 85] width 10 height 10
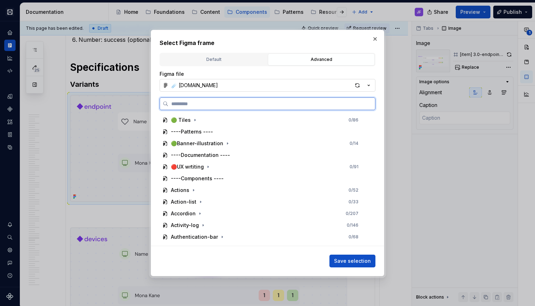
type textarea "*"
click at [215, 103] on input "search" at bounding box center [271, 103] width 207 height 7
paste input "******"
type input "******"
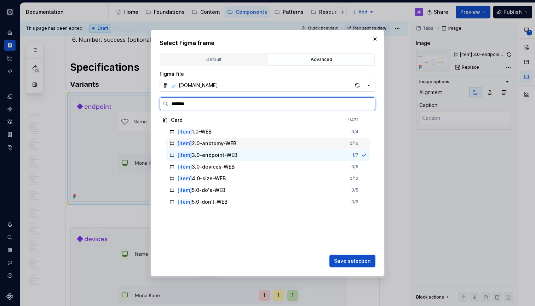
click at [213, 151] on div "[item] 3.0-endpoint-WEB 1 / 7" at bounding box center [268, 154] width 204 height 11
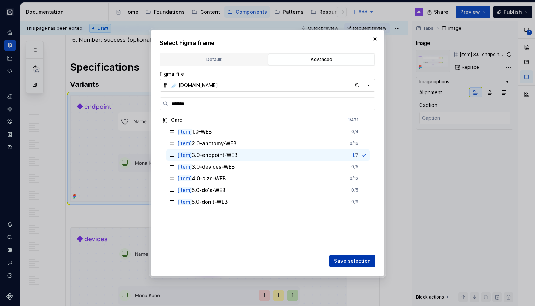
click at [355, 256] on button "Save selection" at bounding box center [353, 260] width 46 height 13
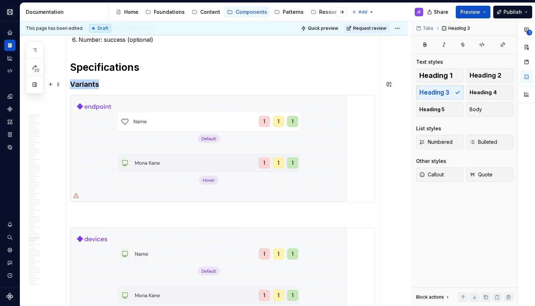
click at [314, 84] on h3 "Variants" at bounding box center [222, 84] width 305 height 10
click at [304, 119] on img at bounding box center [208, 148] width 277 height 106
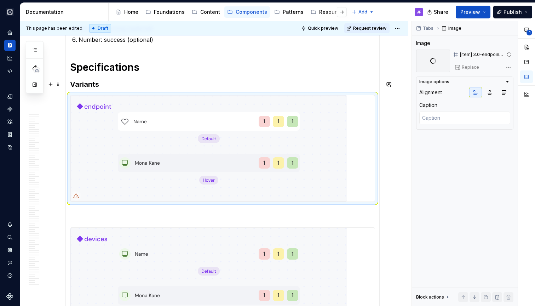
click at [299, 86] on h3 "Variants" at bounding box center [222, 84] width 305 height 10
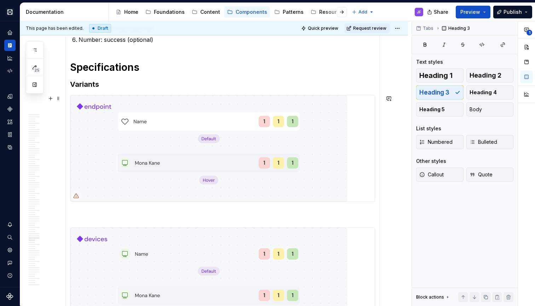
click at [290, 116] on img at bounding box center [208, 148] width 277 height 106
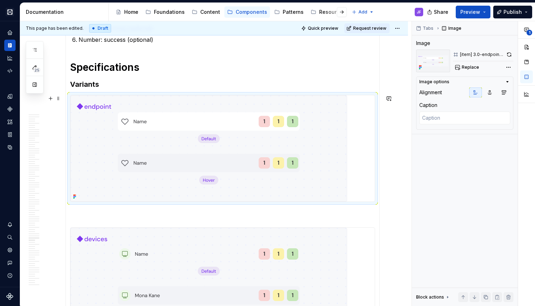
click at [261, 151] on img at bounding box center [208, 148] width 277 height 106
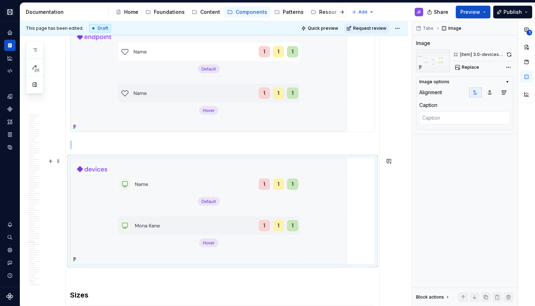
click at [253, 170] on img at bounding box center [208, 211] width 277 height 106
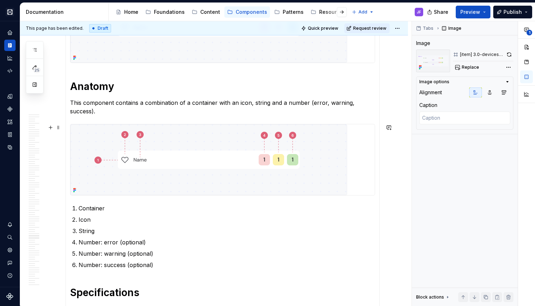
scroll to position [2270, 0]
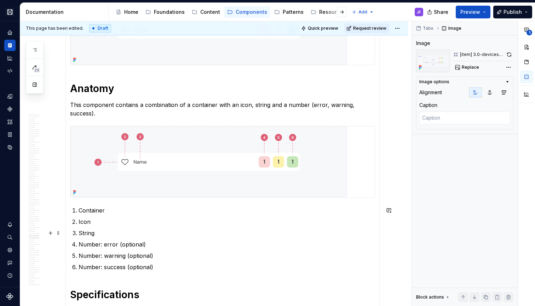
click at [170, 233] on p "String" at bounding box center [227, 233] width 297 height 8
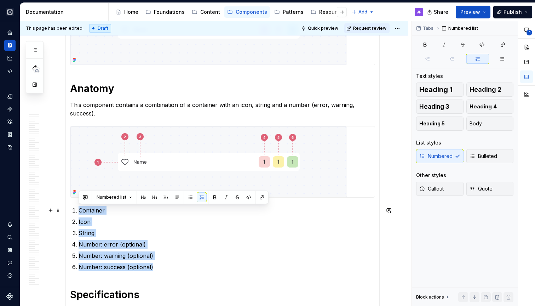
drag, startPoint x: 159, startPoint y: 270, endPoint x: 74, endPoint y: 208, distance: 105.3
click at [79, 208] on ol "Container Icon String Number: error (optional) Number: warning (optional) Numbe…" at bounding box center [227, 238] width 297 height 65
copy ol "Container Icon String Number: error (optional) Number: warning (optional) Numbe…"
click at [98, 248] on p "Number: error (optional)" at bounding box center [227, 244] width 297 height 8
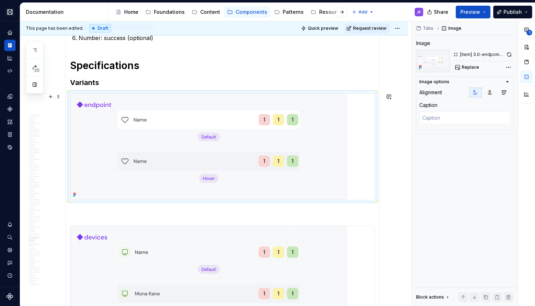
scroll to position [2509, 0]
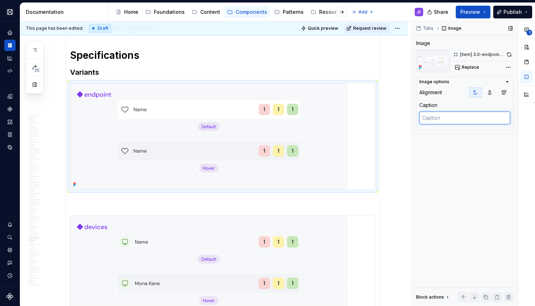
click at [474, 116] on textarea at bounding box center [464, 117] width 91 height 13
paste textarea "Variant used to represent a main item."
type textarea "*"
type textarea "Variant used to represent a main item."
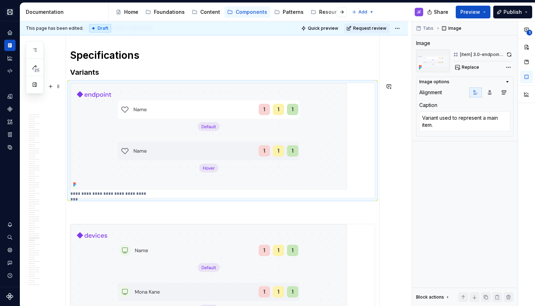
type textarea "*"
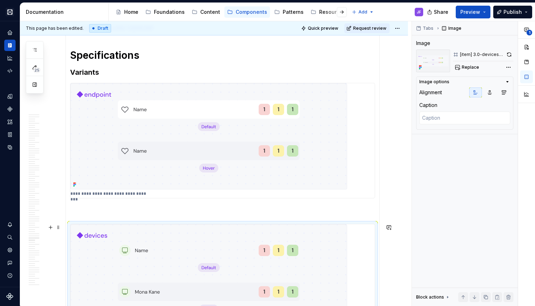
click at [208, 244] on img at bounding box center [208, 277] width 277 height 106
click at [182, 224] on div at bounding box center [222, 277] width 305 height 107
click at [450, 119] on textarea at bounding box center [464, 117] width 91 height 13
paste textarea "Variant used specifically to represent devices."
type textarea "*"
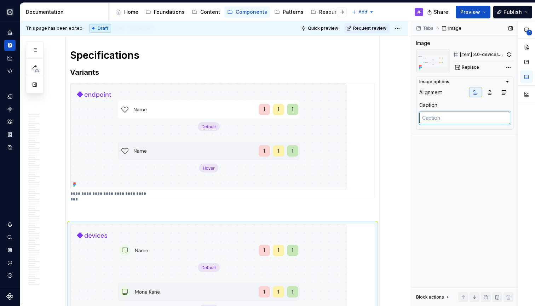
type textarea "Variant used specifically to represent devices."
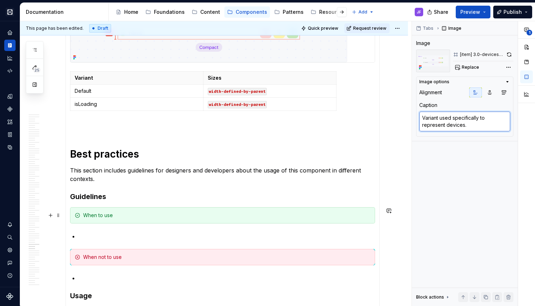
scroll to position [2934, 0]
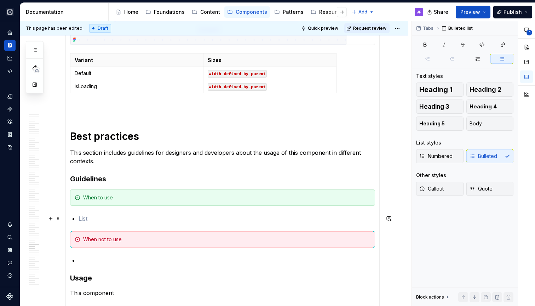
click at [145, 219] on p at bounding box center [227, 218] width 297 height 8
click at [99, 219] on p at bounding box center [227, 218] width 297 height 8
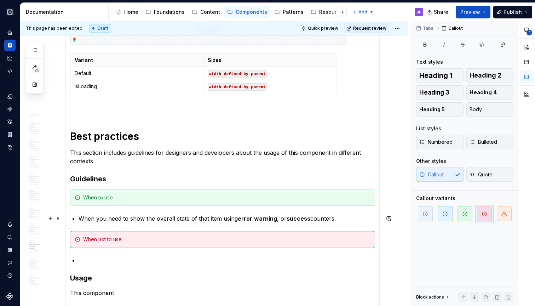
click at [123, 216] on p "When you need to show the overall state of that item using error , warning , or…" at bounding box center [227, 218] width 297 height 8
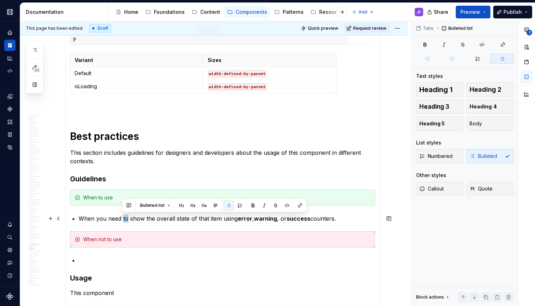
click at [123, 216] on p "When you need to show the overall state of that item using error , warning , or…" at bounding box center [227, 218] width 297 height 8
click at [210, 205] on button "button" at bounding box center [210, 205] width 10 height 10
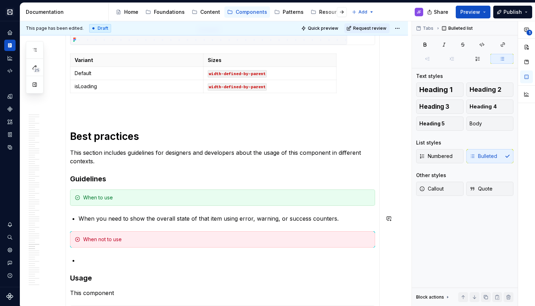
click at [345, 216] on p "When you need to show the overall state of that item using error, warning, or s…" at bounding box center [227, 218] width 297 height 8
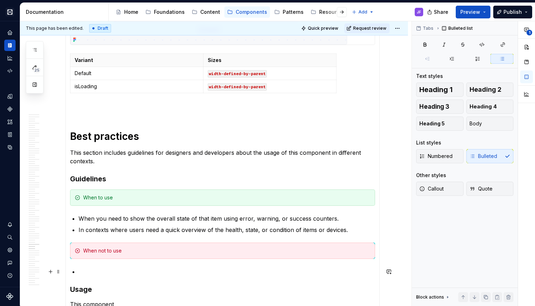
click at [103, 268] on p at bounding box center [227, 271] width 297 height 8
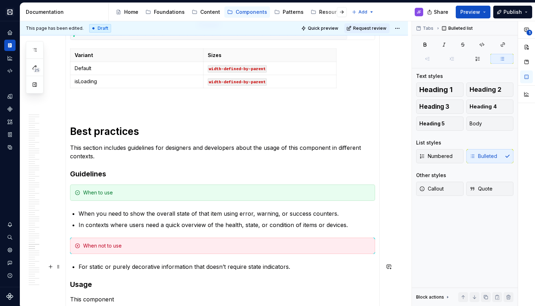
drag, startPoint x: 80, startPoint y: 265, endPoint x: 99, endPoint y: 262, distance: 19.4
click at [80, 265] on p "For static or purely decorative information that doesn’t require state indicato…" at bounding box center [227, 266] width 297 height 8
click at [104, 264] on p "For static or purely decorative information that doesn’t require state indicato…" at bounding box center [227, 266] width 297 height 8
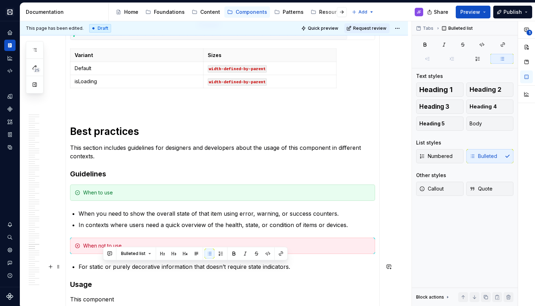
click at [104, 264] on p "For static or purely decorative information that doesn’t require state indicato…" at bounding box center [227, 266] width 297 height 8
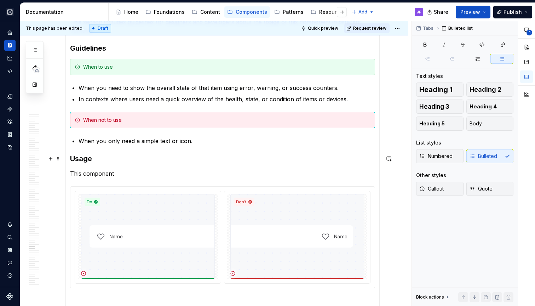
scroll to position [3080, 0]
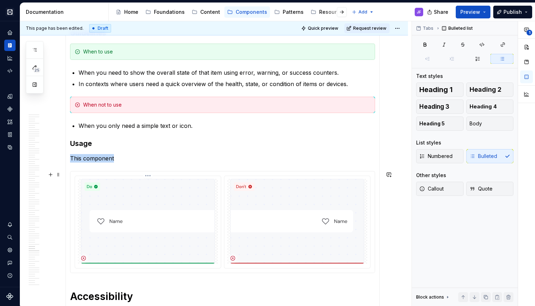
click at [177, 223] on img at bounding box center [148, 221] width 134 height 85
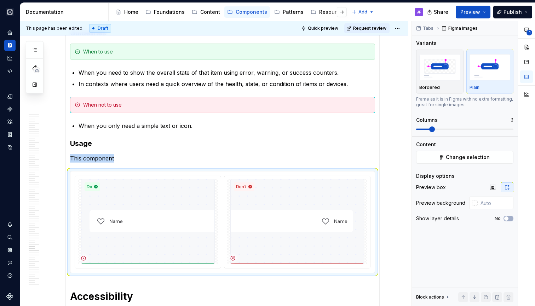
click at [438, 0] on div "Cobalt JF Design system data Documentation Accessibility guide for tree Page tr…" at bounding box center [267, 153] width 535 height 306
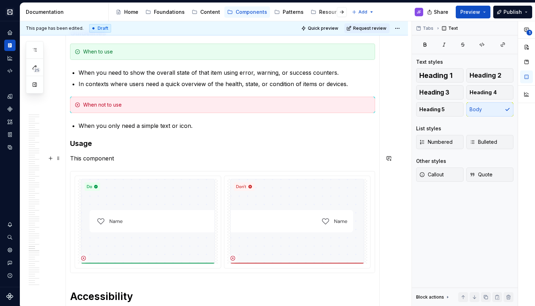
click at [105, 159] on p "This component" at bounding box center [222, 158] width 305 height 8
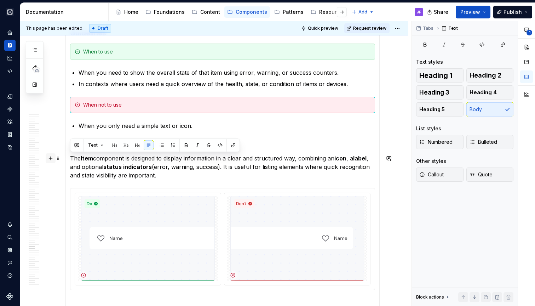
drag, startPoint x: 163, startPoint y: 175, endPoint x: 52, endPoint y: 160, distance: 111.4
click at [425, 46] on icon "button" at bounding box center [425, 44] width 2 height 3
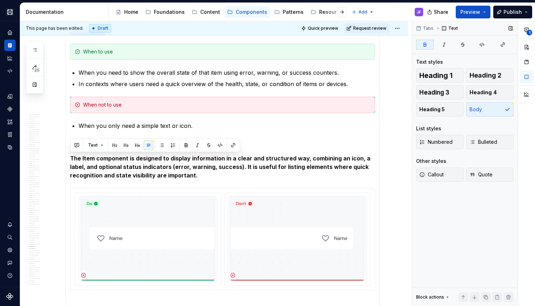
click at [425, 45] on icon "button" at bounding box center [425, 45] width 6 height 6
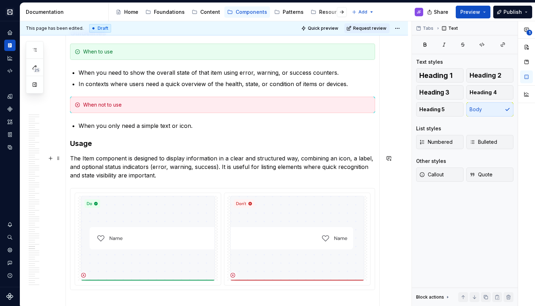
click at [172, 170] on p "The Item component is designed to display information in a clear and structured…" at bounding box center [222, 166] width 305 height 25
click at [169, 172] on p "The Item component is designed to display information in a clear and structured…" at bounding box center [222, 166] width 305 height 25
drag, startPoint x: 217, startPoint y: 167, endPoint x: 157, endPoint y: 166, distance: 59.8
click at [157, 166] on p "The Item component is designed to display information in a clear and structured…" at bounding box center [222, 166] width 305 height 25
click at [125, 177] on p "The Item component is designed to display information in a clear and structured…" at bounding box center [222, 166] width 305 height 25
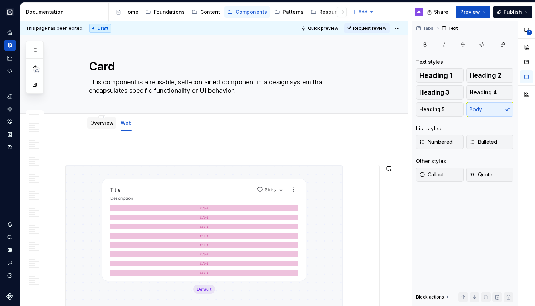
scroll to position [0, 0]
click at [95, 124] on link "Overview" at bounding box center [101, 123] width 23 height 6
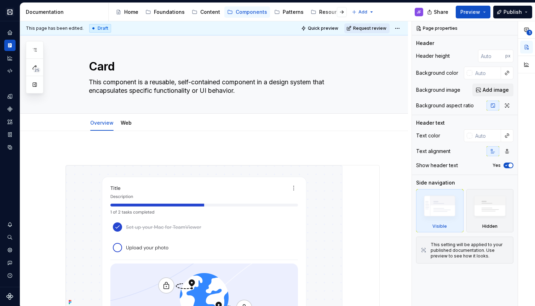
click at [365, 29] on span "Request review" at bounding box center [369, 28] width 33 height 6
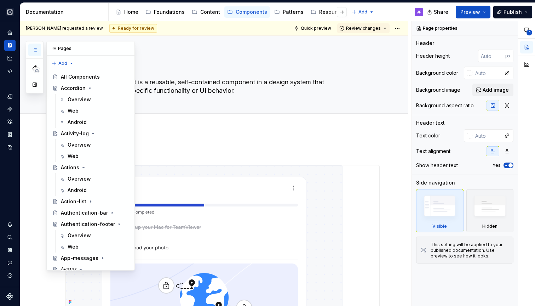
click at [31, 46] on button "button" at bounding box center [34, 50] width 13 height 13
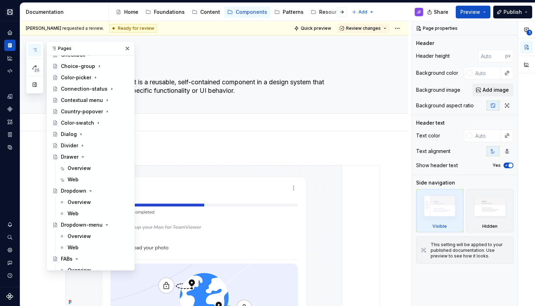
scroll to position [561, 0]
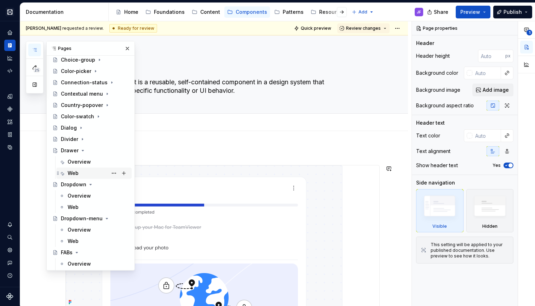
click at [77, 170] on div "Web" at bounding box center [73, 173] width 11 height 7
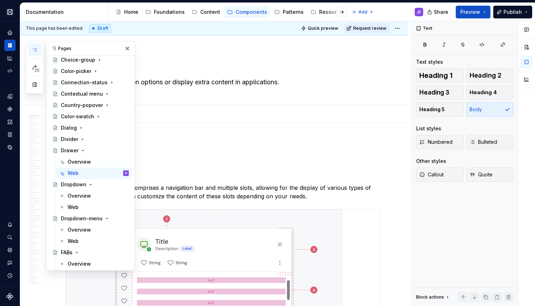
scroll to position [25, 0]
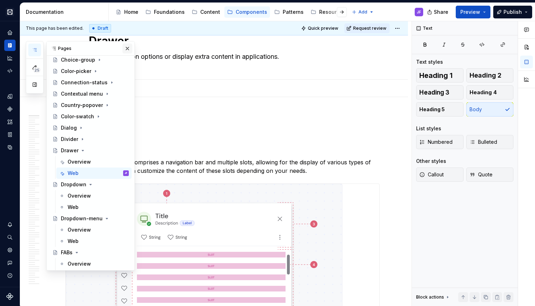
click at [123, 45] on button "button" at bounding box center [127, 49] width 10 height 10
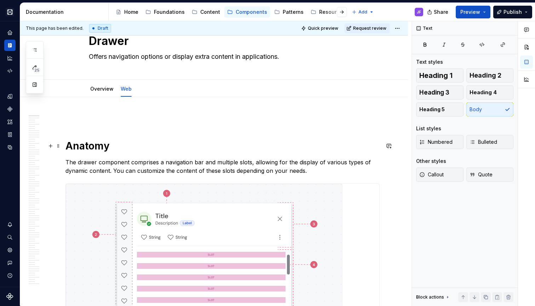
click at [118, 147] on h1 "Anatomy" at bounding box center [222, 145] width 314 height 13
click at [65, 145] on h1 "Anatomy" at bounding box center [222, 145] width 314 height 13
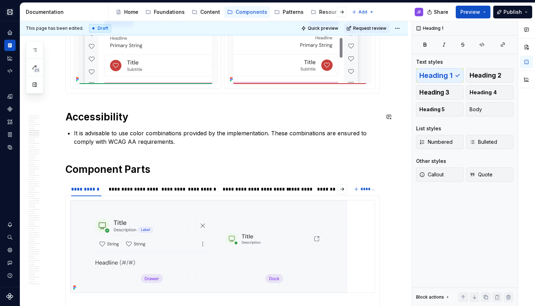
scroll to position [2122, 0]
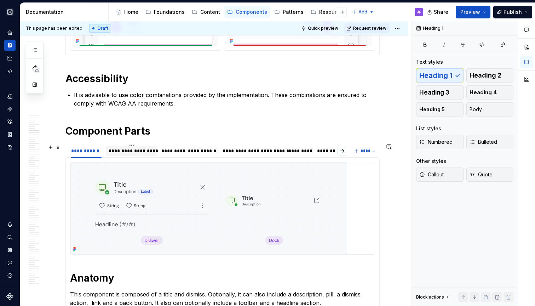
click at [138, 154] on div "**********" at bounding box center [132, 150] width 46 height 7
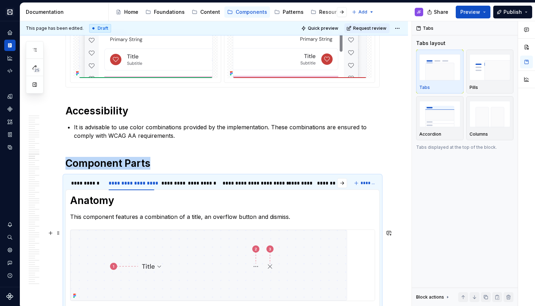
scroll to position [2066, 0]
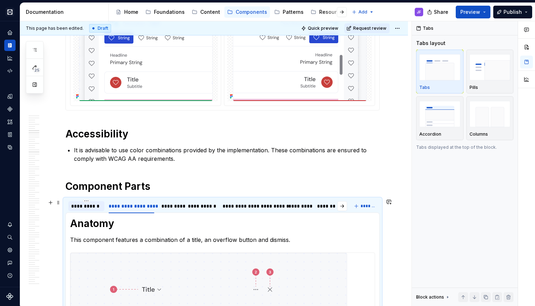
click at [82, 202] on div "**********" at bounding box center [86, 206] width 36 height 10
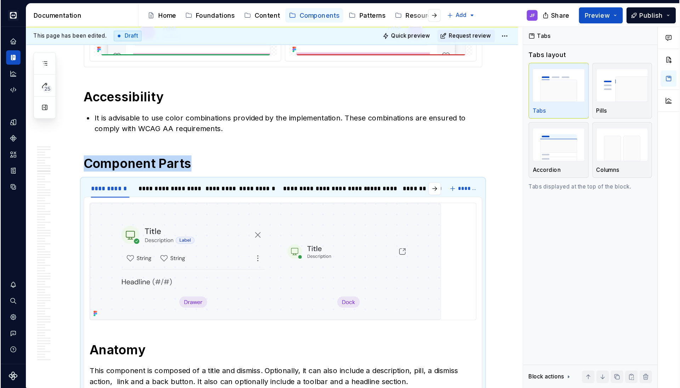
scroll to position [2092, 0]
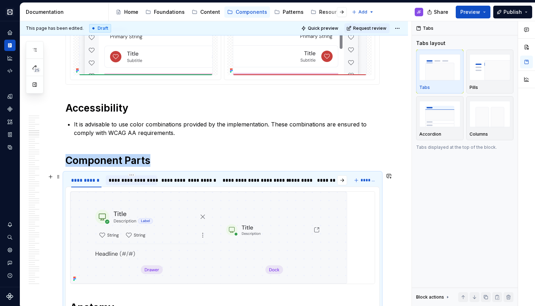
click at [114, 181] on div "**********" at bounding box center [132, 180] width 46 height 7
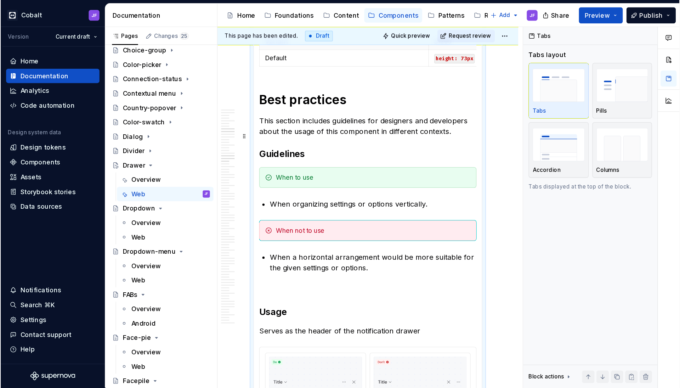
scroll to position [0, 0]
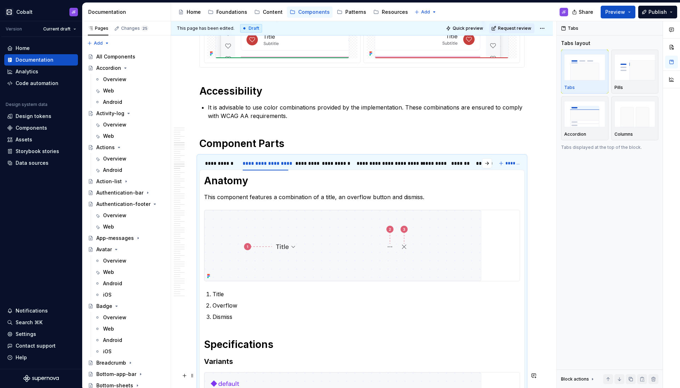
type textarea "*"
drag, startPoint x: 261, startPoint y: 372, endPoint x: 340, endPoint y: 262, distance: 135.9
click at [340, 262] on img at bounding box center [342, 245] width 277 height 71
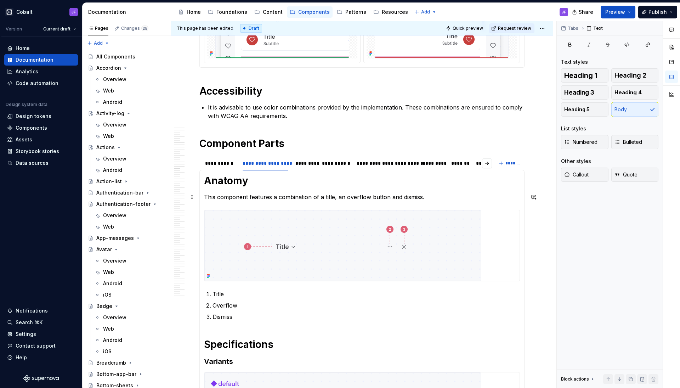
click at [424, 193] on p "This component features a combination of a title, an overflow button and dismis…" at bounding box center [362, 197] width 316 height 8
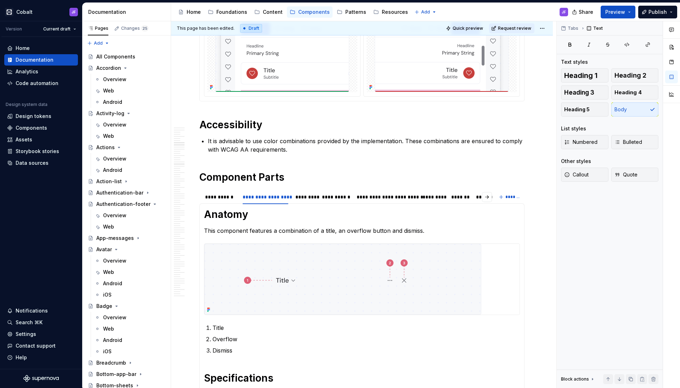
scroll to position [1932, 0]
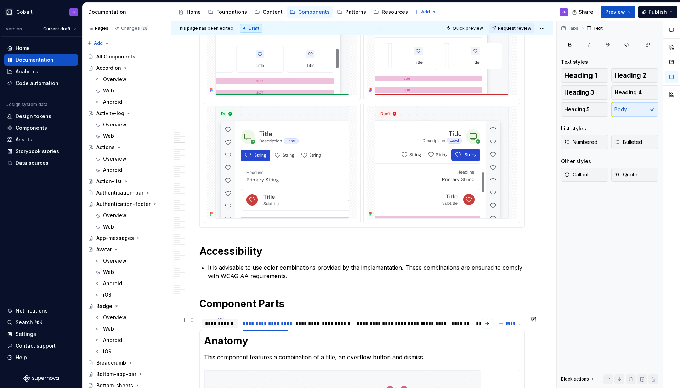
click at [212, 305] on div "**********" at bounding box center [220, 323] width 30 height 7
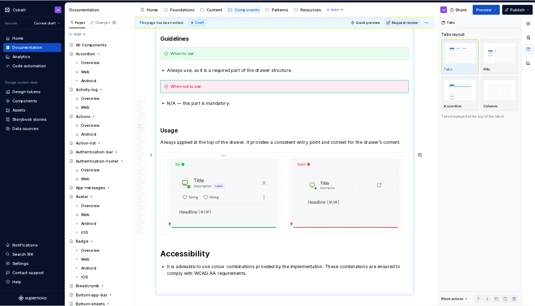
scroll to position [3080, 0]
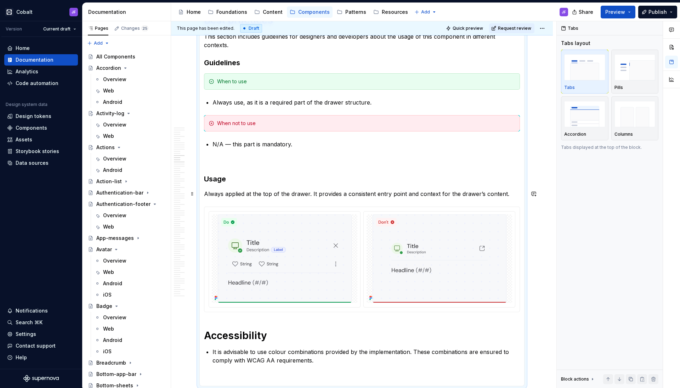
click at [286, 194] on p "Always applied at the top of the drawer. It provides a consistent entry point a…" at bounding box center [362, 193] width 316 height 8
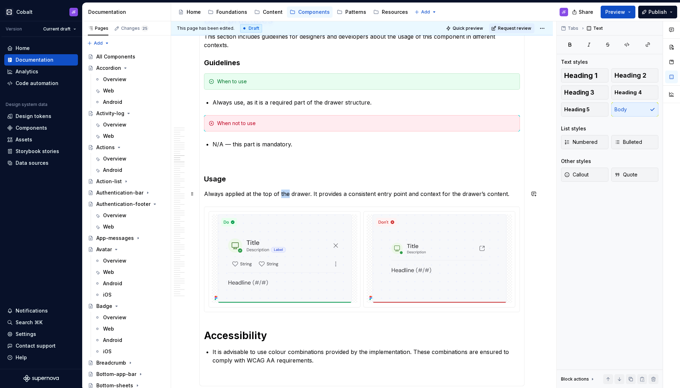
click at [286, 194] on p "Always applied at the top of the drawer. It provides a consistent entry point a…" at bounding box center [362, 193] width 316 height 8
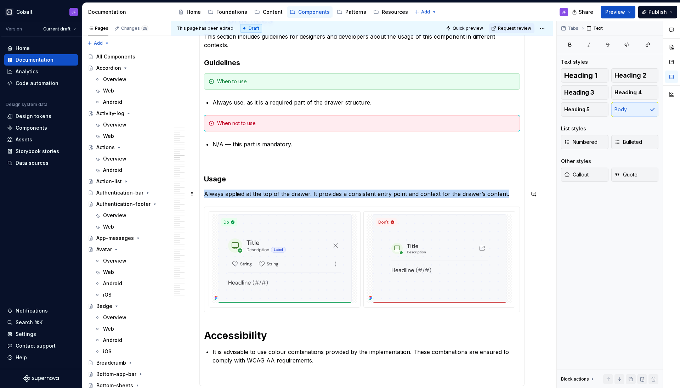
click at [286, 194] on p "Always applied at the top of the drawer. It provides a consistent entry point a…" at bounding box center [362, 193] width 316 height 8
copy p "Always applied at the top of the drawer. It provides a consistent entry point a…"
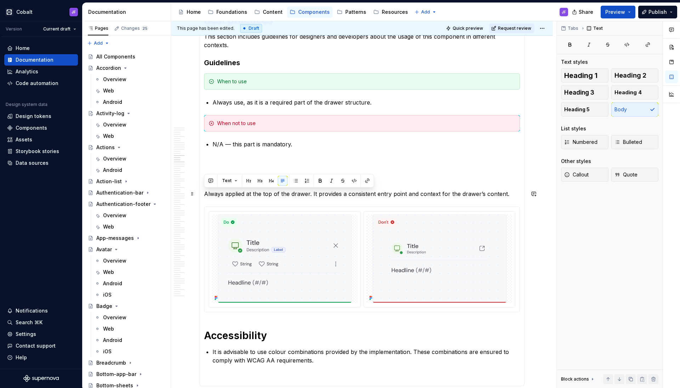
click at [437, 198] on p "Always applied at the top of the drawer. It provides a consistent entry point a…" at bounding box center [362, 193] width 316 height 8
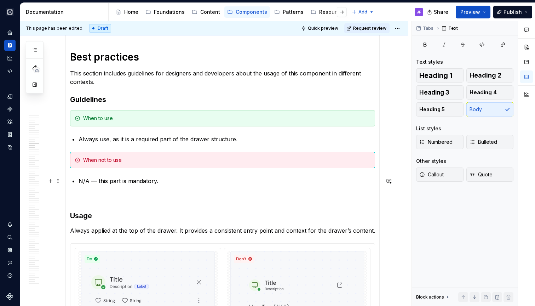
scroll to position [3079, 0]
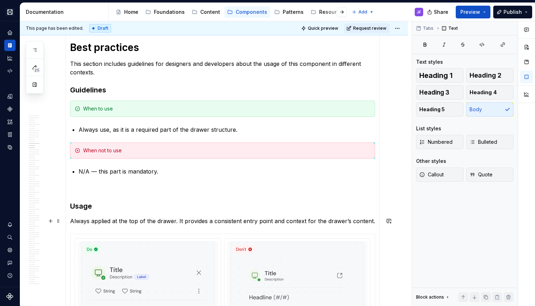
click at [153, 222] on p "Always applied at the top of the drawer. It provides a consistent entry point a…" at bounding box center [222, 221] width 305 height 8
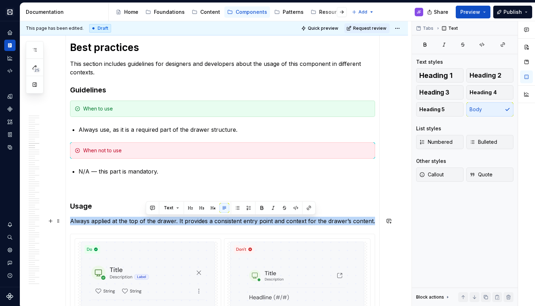
click at [153, 222] on p "Always applied at the top of the drawer. It provides a consistent entry point a…" at bounding box center [222, 221] width 305 height 8
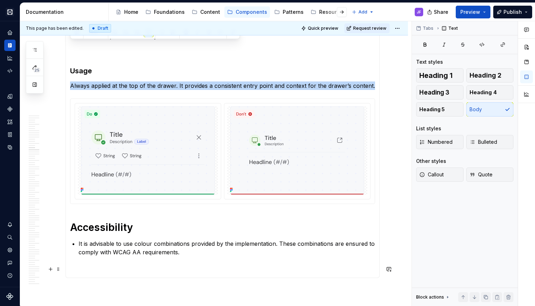
scroll to position [3194, 0]
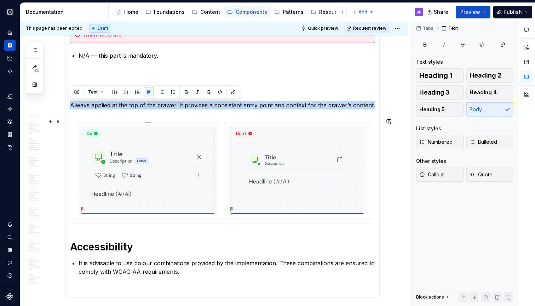
click at [127, 155] on img at bounding box center [148, 170] width 134 height 88
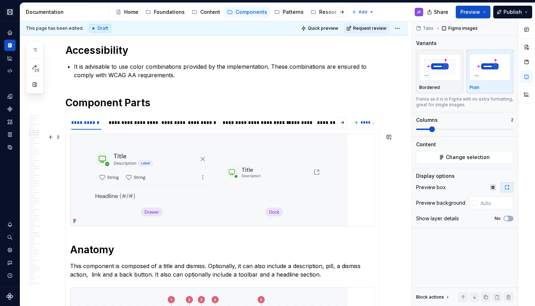
scroll to position [2157, 0]
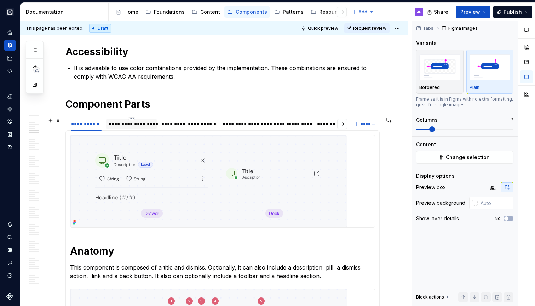
click at [138, 122] on div "**********" at bounding box center [132, 123] width 46 height 7
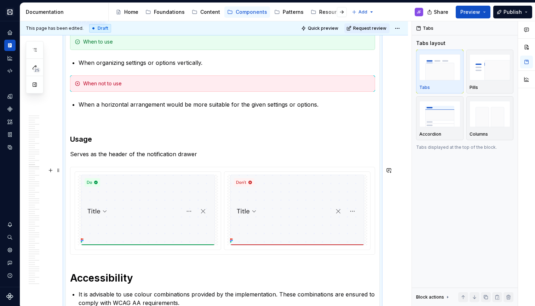
scroll to position [2754, 0]
click at [171, 151] on p "Serves as the header of the notification drawer" at bounding box center [222, 153] width 305 height 8
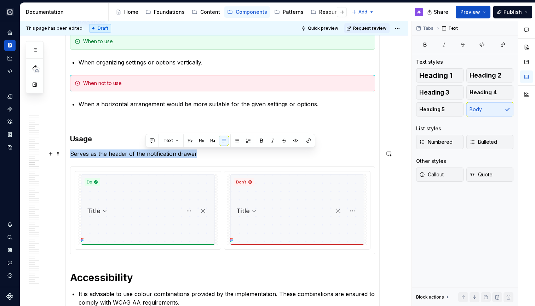
click at [171, 151] on p "Serves as the header of the notification drawer" at bounding box center [222, 153] width 305 height 8
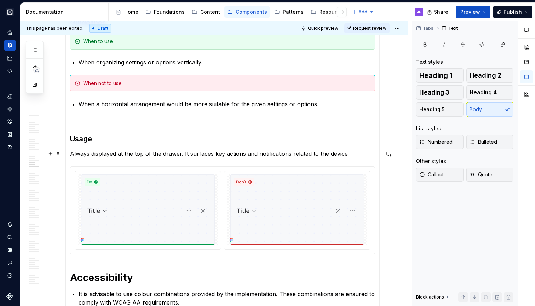
click at [196, 156] on p "Always displayed at the top of the drawer. It surfaces key actions and notifica…" at bounding box center [222, 153] width 305 height 8
click at [279, 154] on p "Always displayed at the top of the drawer. It surfaces key actions and notifica…" at bounding box center [222, 153] width 305 height 8
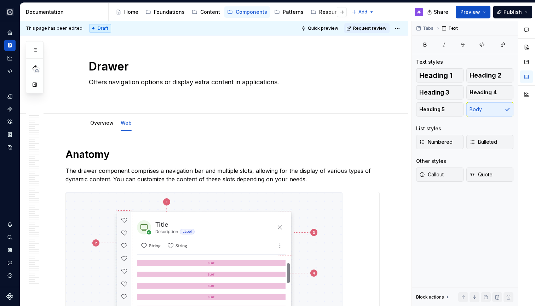
scroll to position [0, 0]
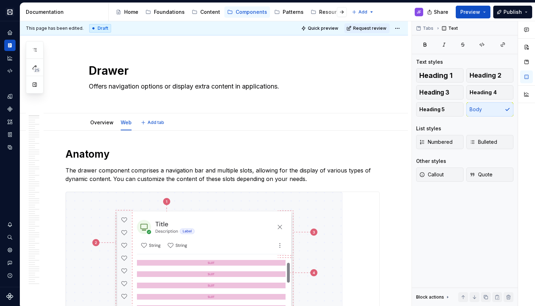
type textarea "*"
